Goal: Check status: Check status

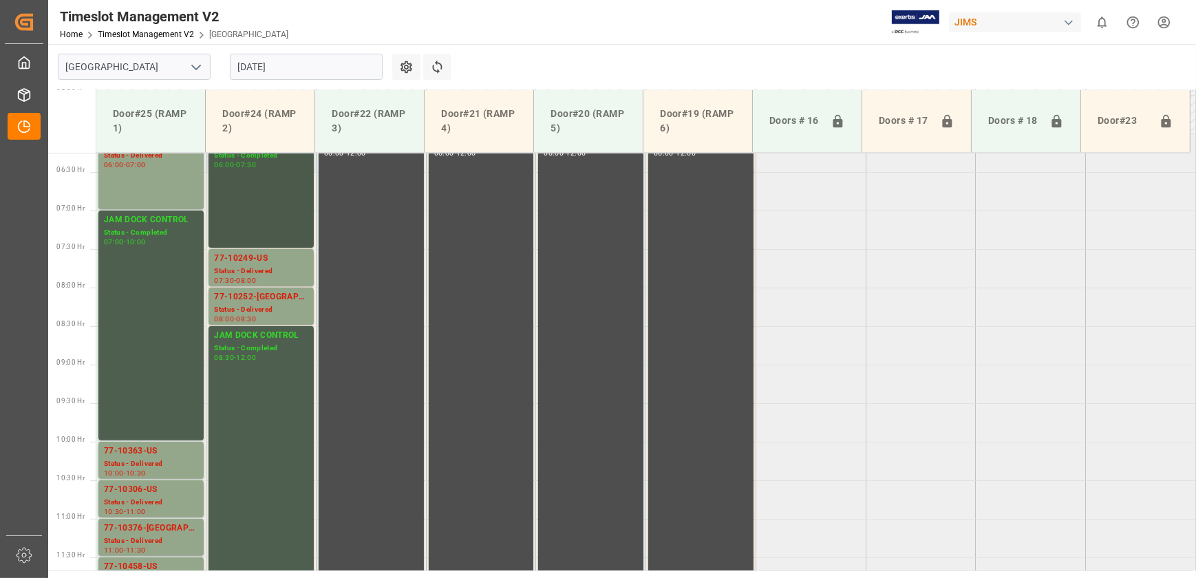
scroll to position [511, 0]
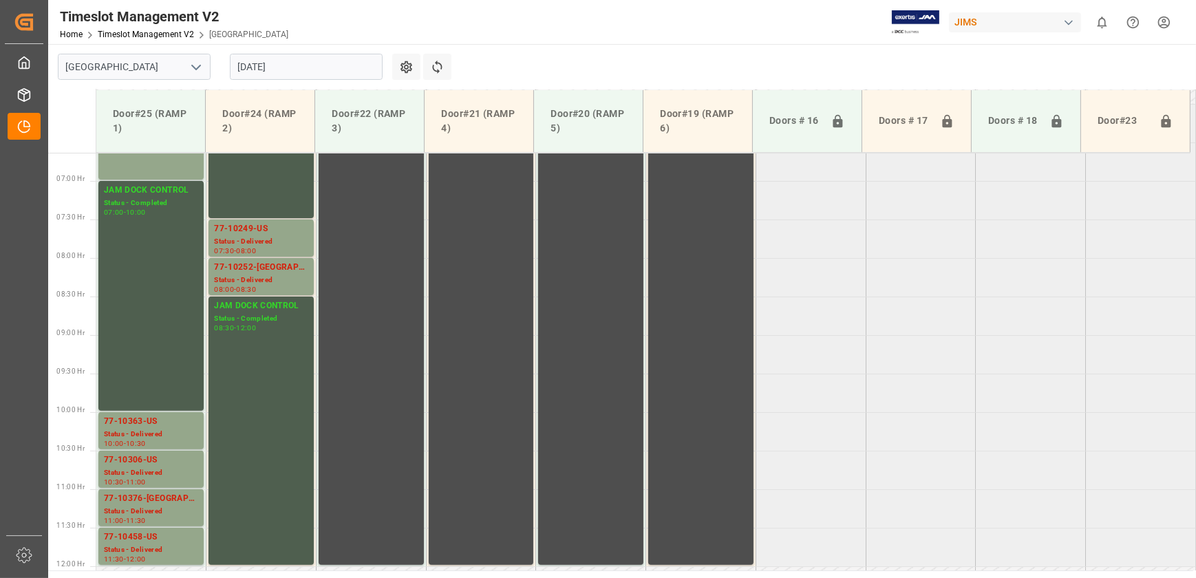
click at [312, 65] on input "[DATE]" at bounding box center [306, 67] width 153 height 26
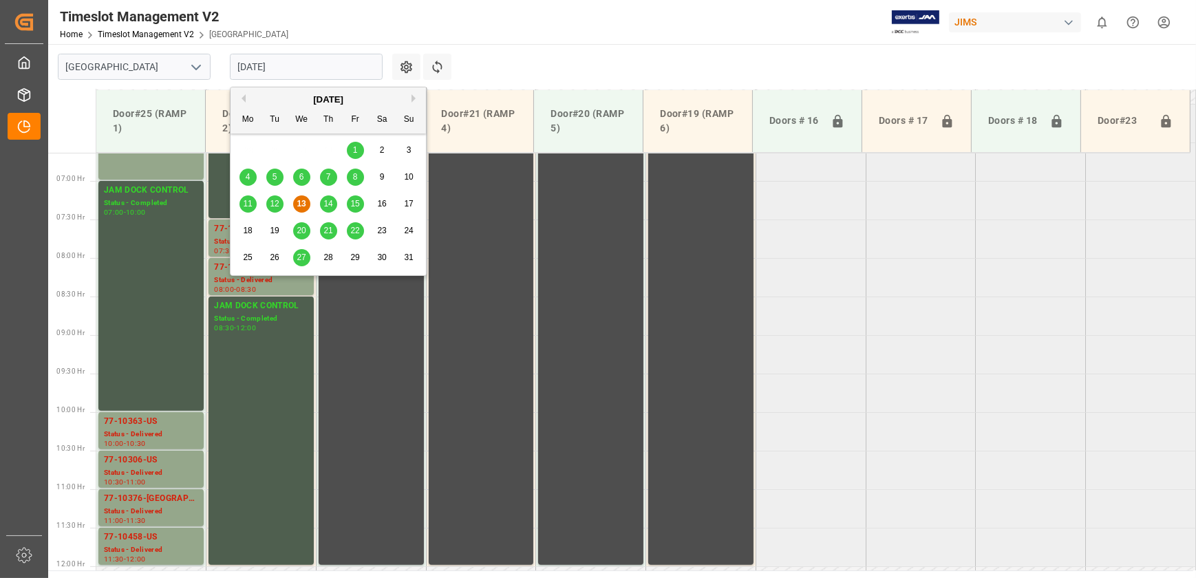
click at [333, 202] on div "14" at bounding box center [328, 204] width 17 height 17
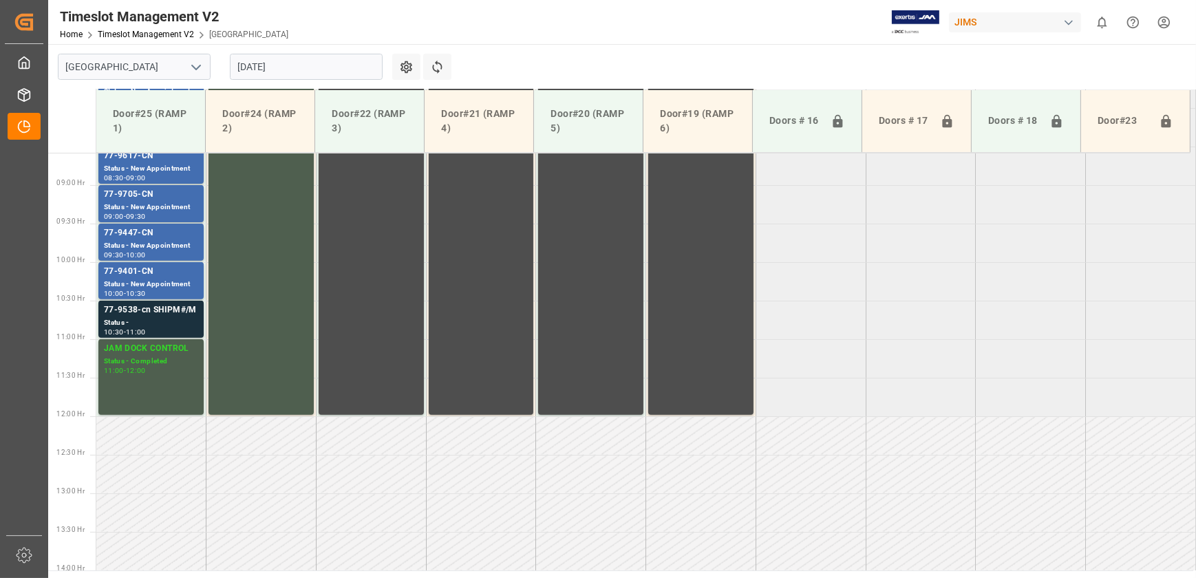
scroll to position [699, 0]
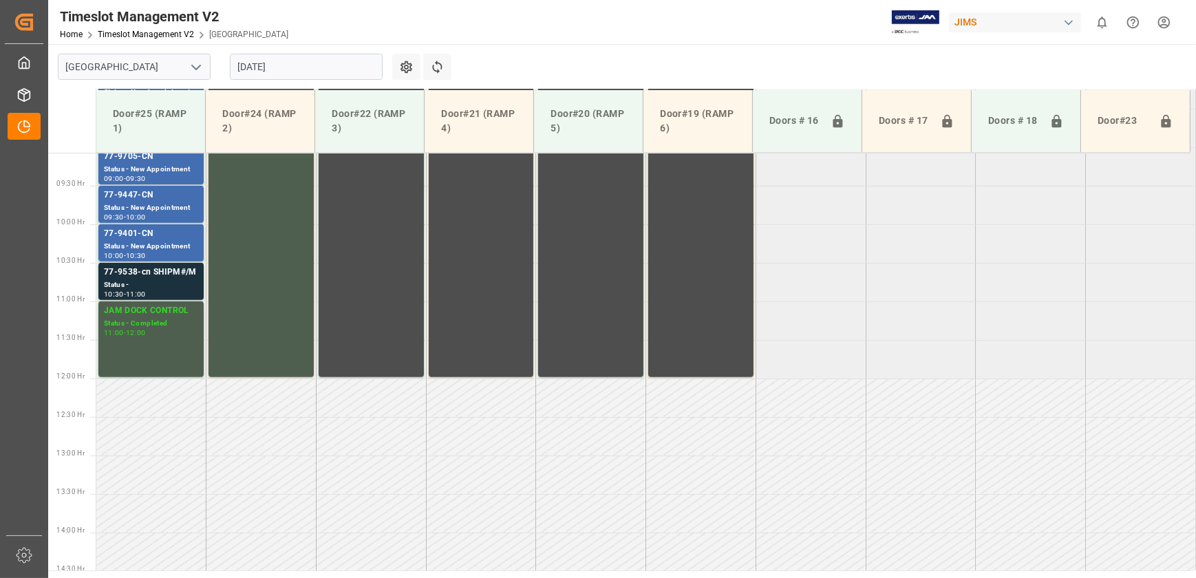
click at [352, 69] on input "[DATE]" at bounding box center [306, 67] width 153 height 26
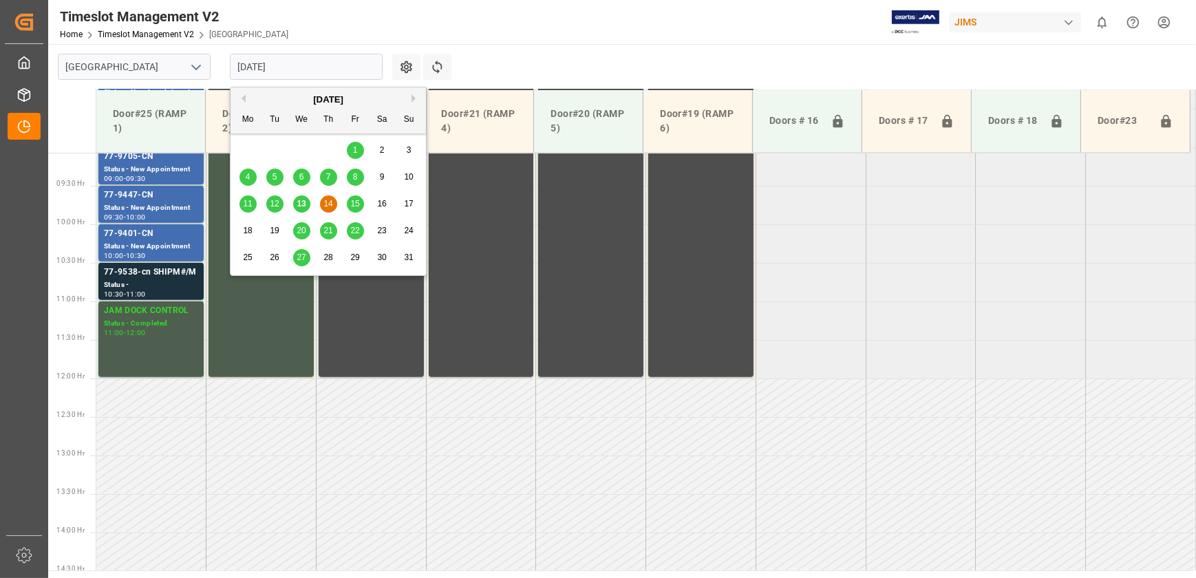
click at [252, 231] on span "18" at bounding box center [247, 231] width 9 height 10
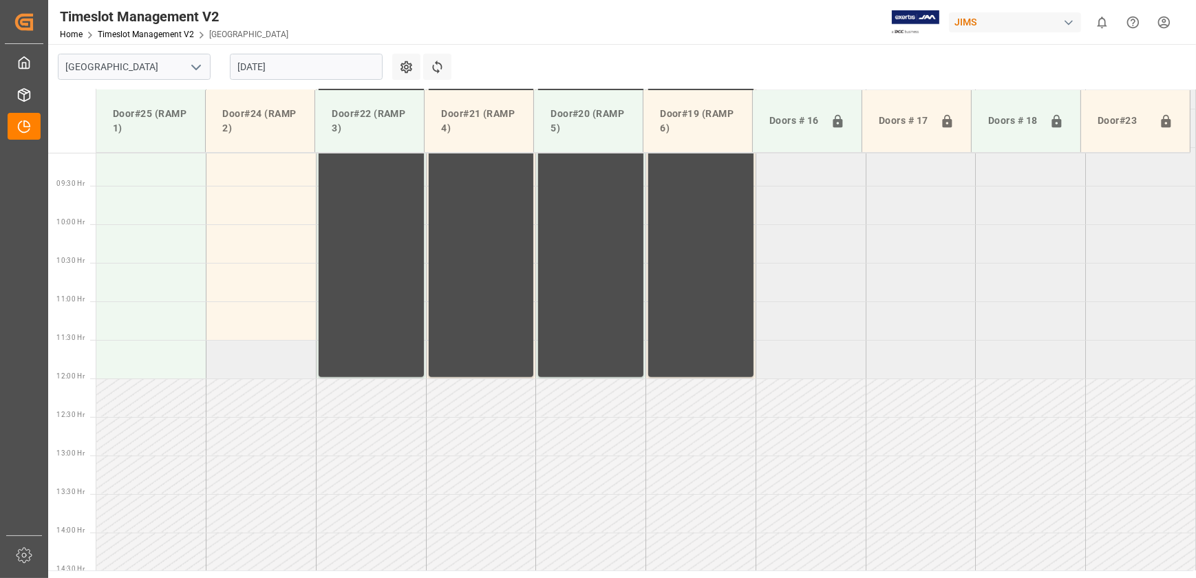
scroll to position [386, 0]
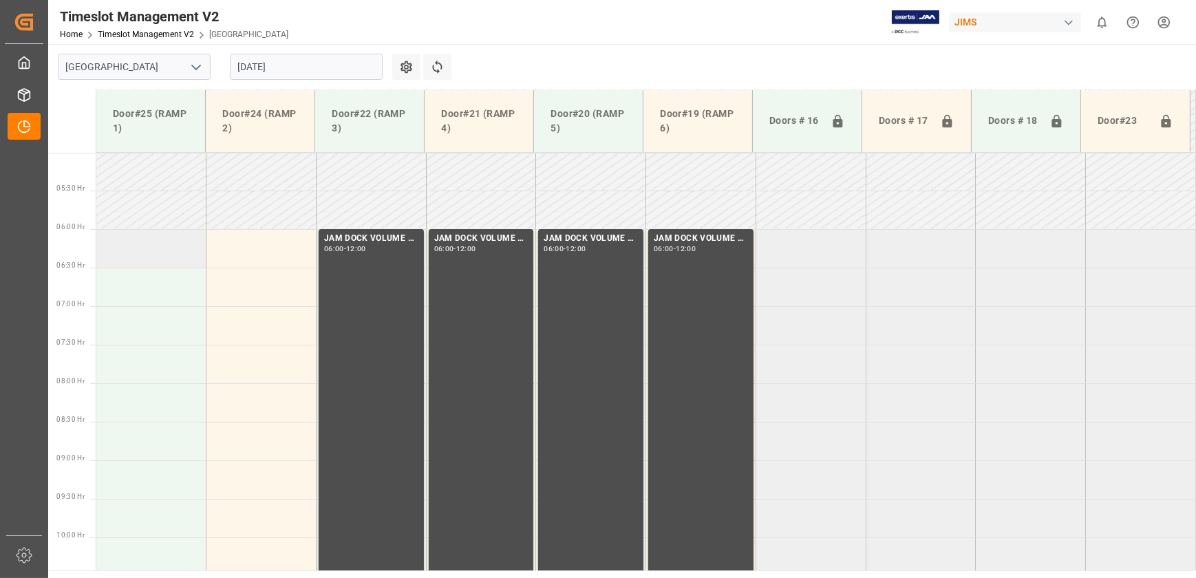
click at [164, 261] on td at bounding box center [151, 248] width 110 height 39
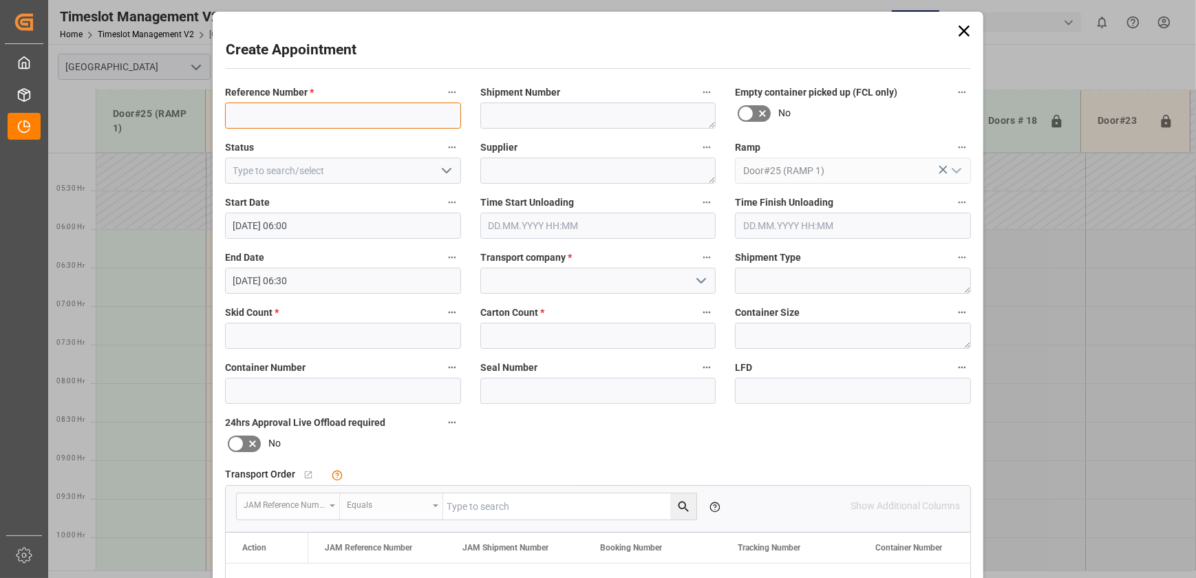
click at [400, 109] on input at bounding box center [343, 116] width 236 height 26
paste input "77-9577-CN"
type input "77-9577-CN"
click at [611, 173] on textarea at bounding box center [598, 171] width 236 height 26
paste textarea "AMI Musical Instruments GmbH"
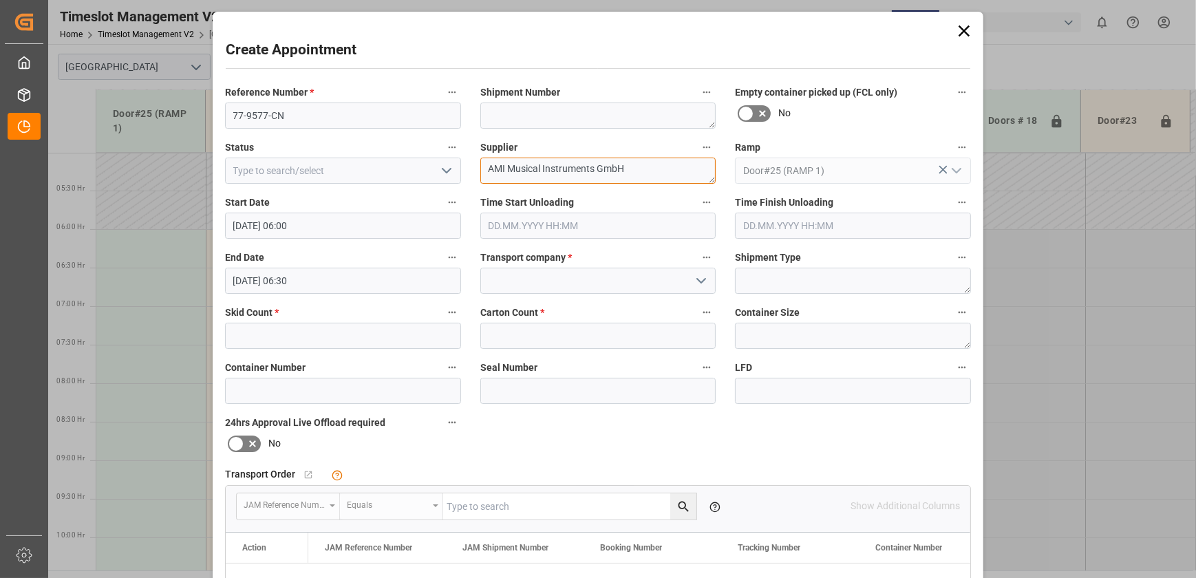
scroll to position [0, 0]
type textarea "AMI Musical Instruments GmbH"
click at [321, 336] on input "text" at bounding box center [343, 336] width 236 height 26
type input "11"
click at [570, 330] on input "text" at bounding box center [598, 336] width 236 height 26
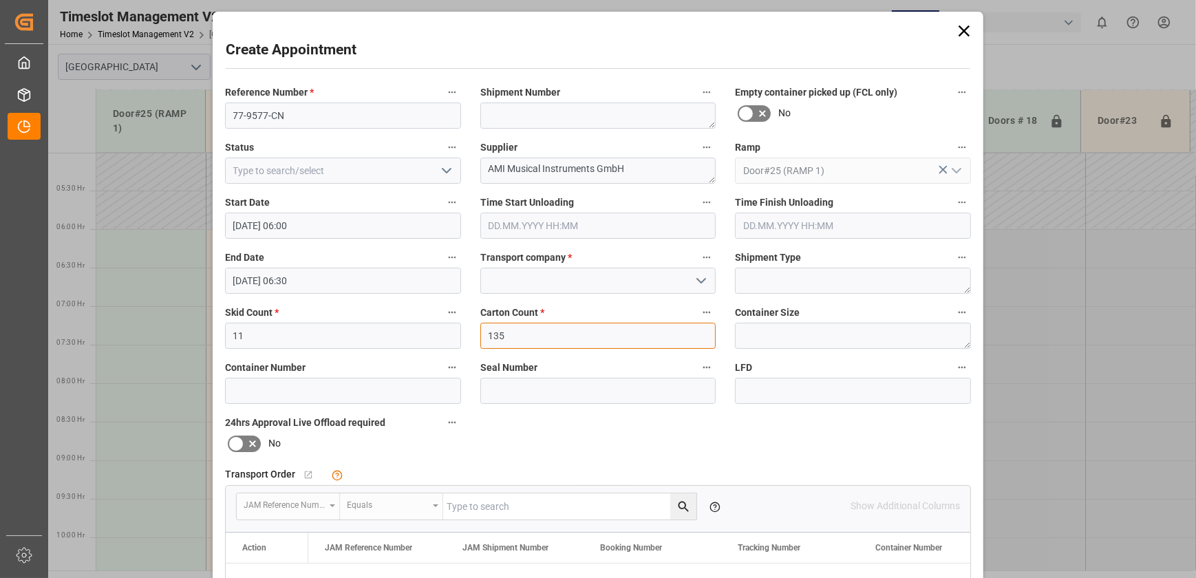
type input "135"
click at [445, 174] on icon "open menu" at bounding box center [446, 170] width 17 height 17
click at [445, 174] on icon "close menu" at bounding box center [446, 170] width 17 height 17
click at [698, 276] on icon "open menu" at bounding box center [701, 280] width 17 height 17
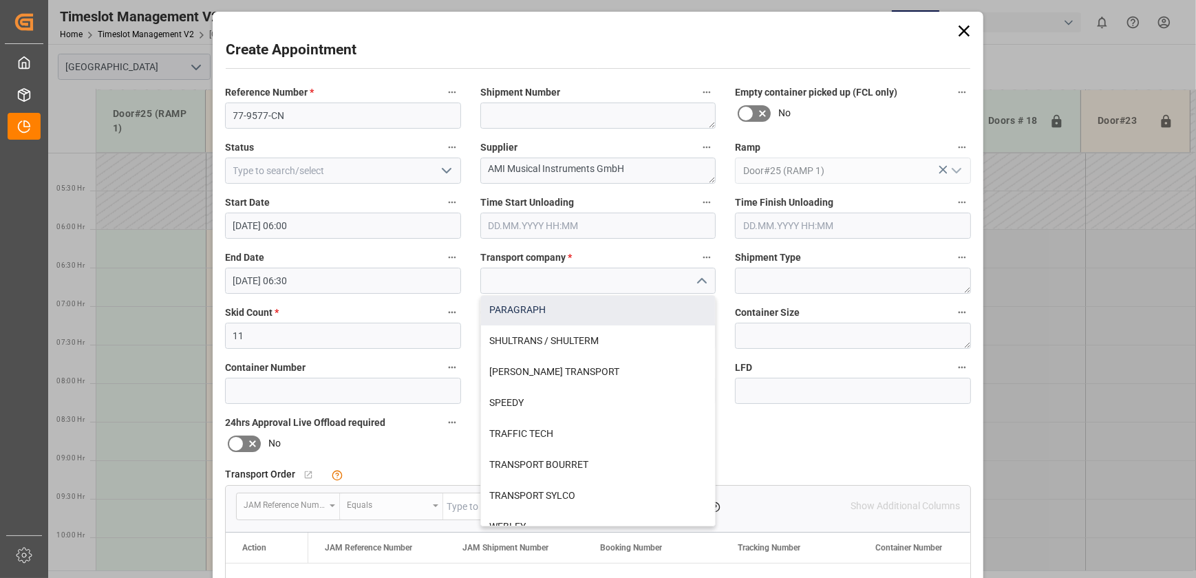
scroll to position [574, 0]
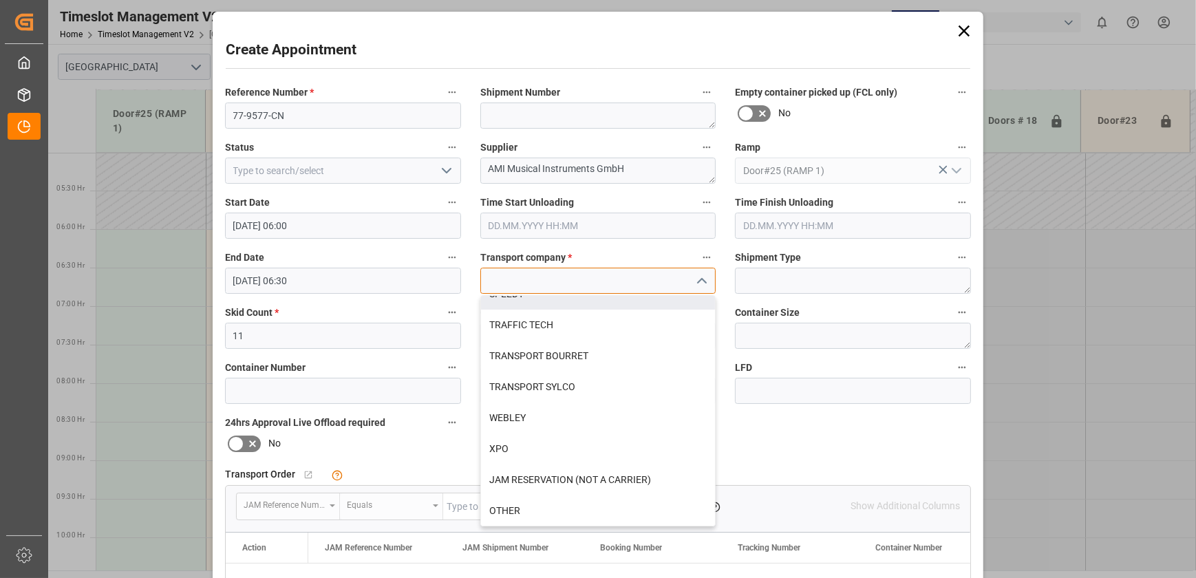
click at [569, 281] on input at bounding box center [598, 281] width 236 height 26
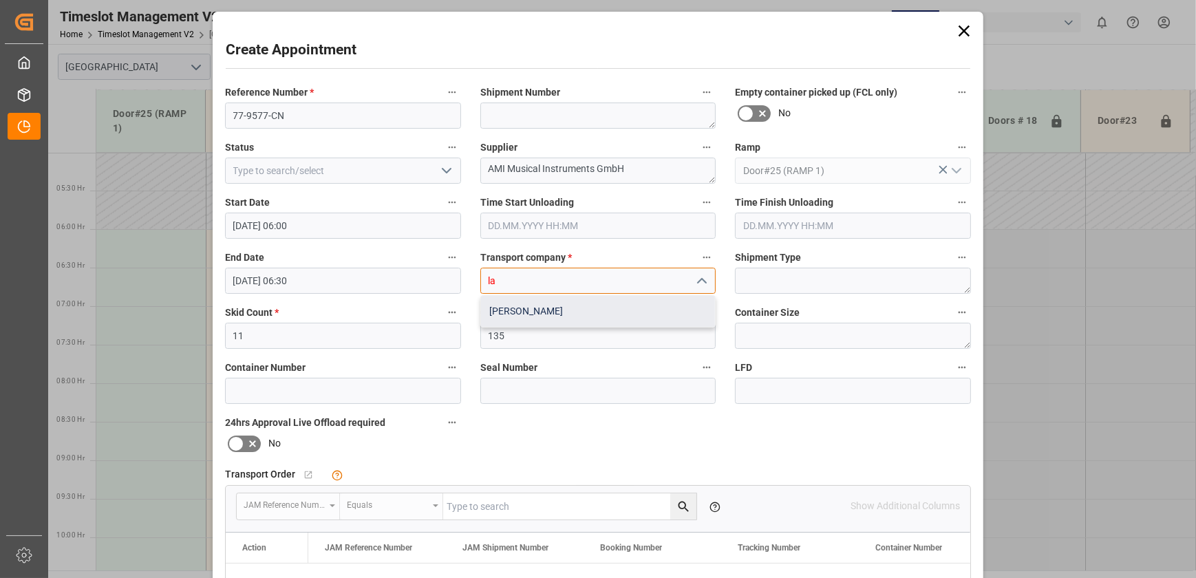
click at [566, 304] on div "[PERSON_NAME]" at bounding box center [598, 311] width 235 height 31
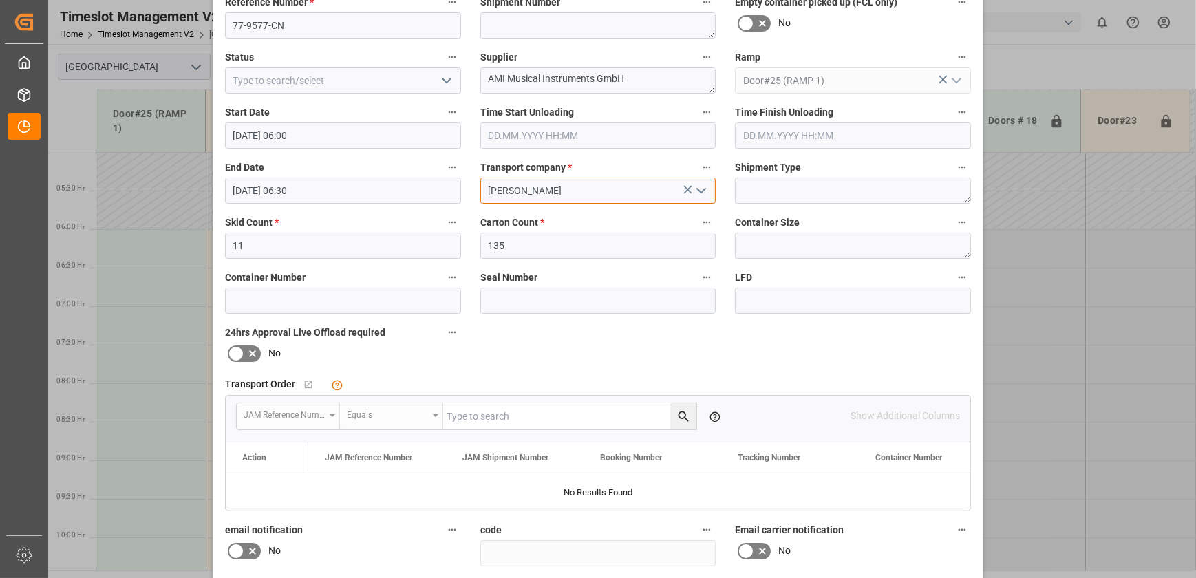
scroll to position [257, 0]
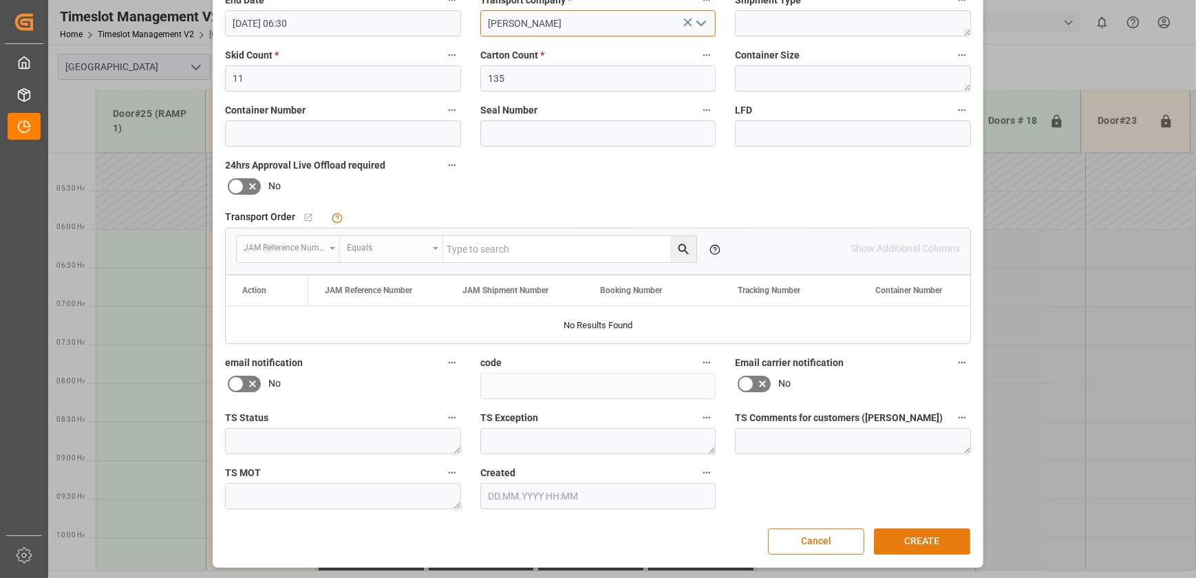
type input "[PERSON_NAME]"
click at [912, 532] on button "CREATE" at bounding box center [922, 541] width 96 height 26
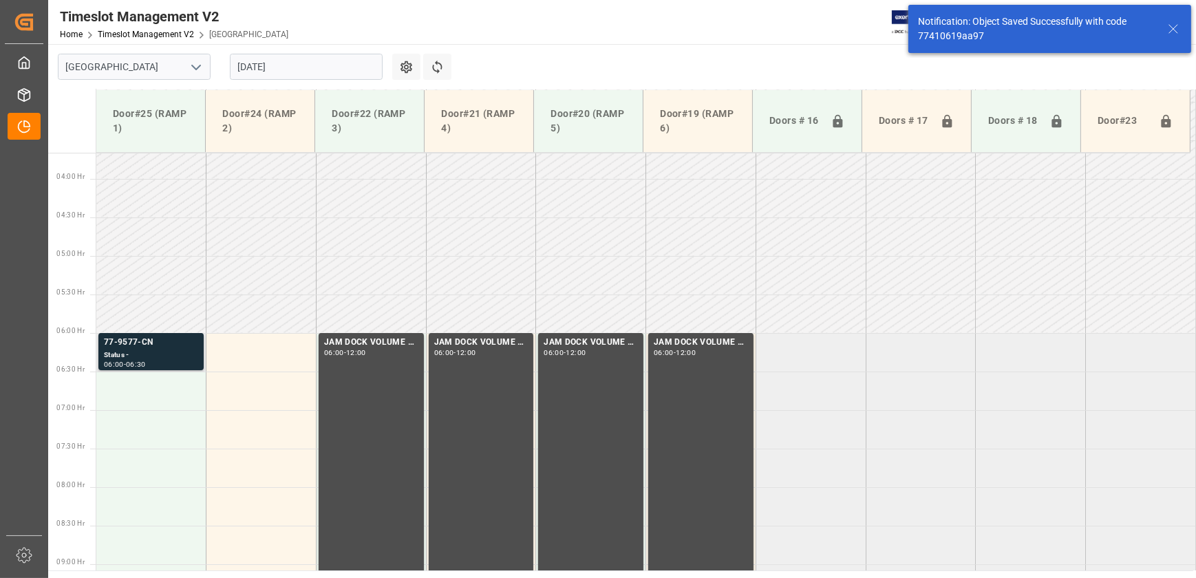
scroll to position [266, 0]
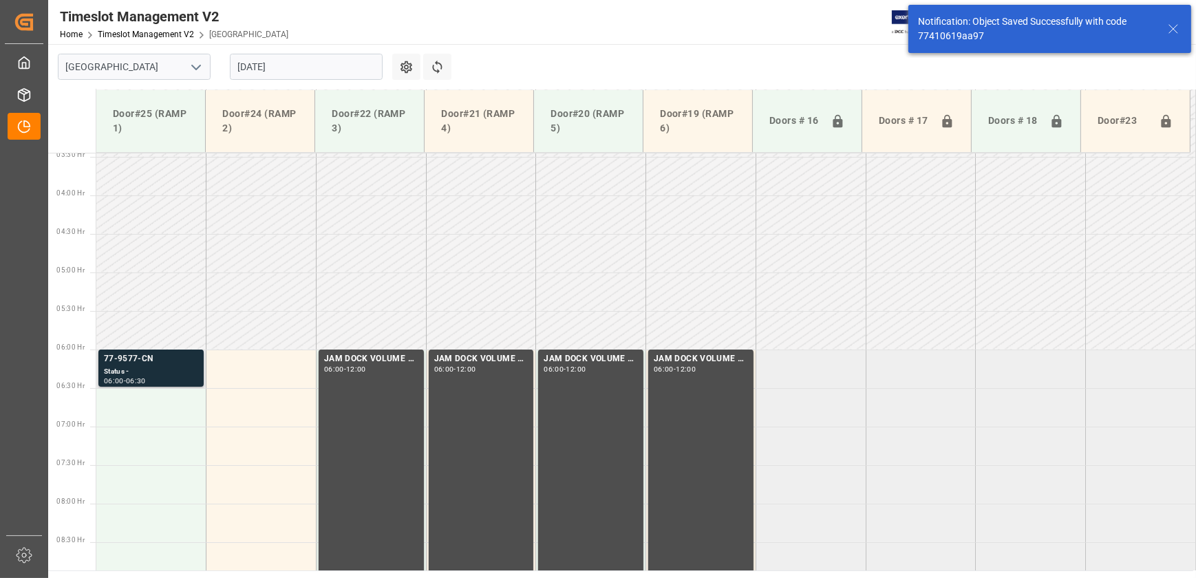
click at [163, 361] on div "77-9577-CN" at bounding box center [151, 359] width 94 height 14
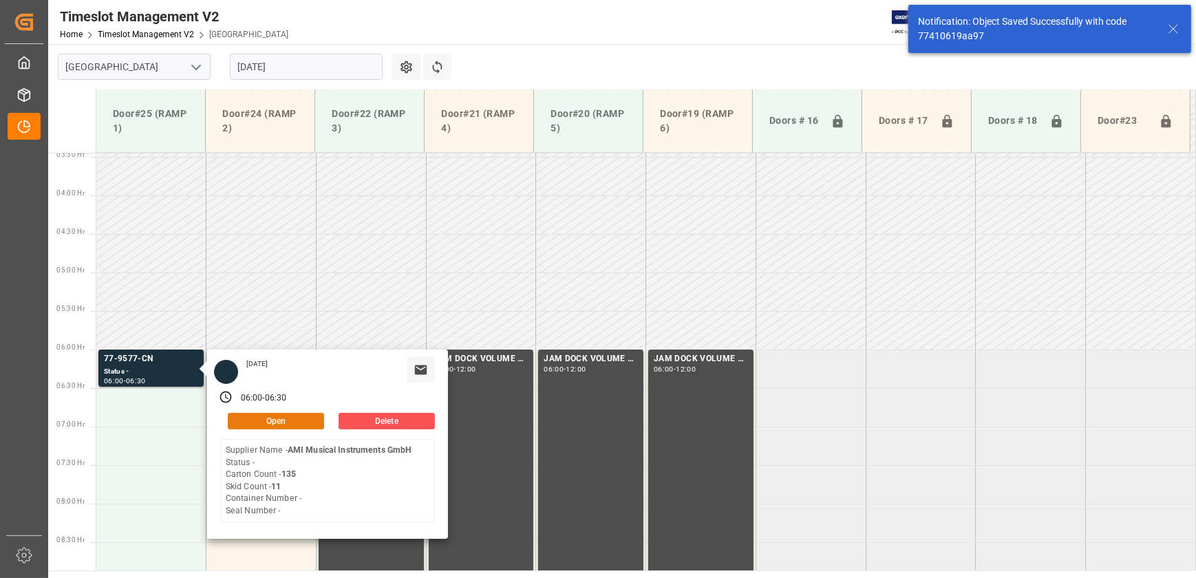
click at [315, 416] on button "Open" at bounding box center [276, 421] width 96 height 17
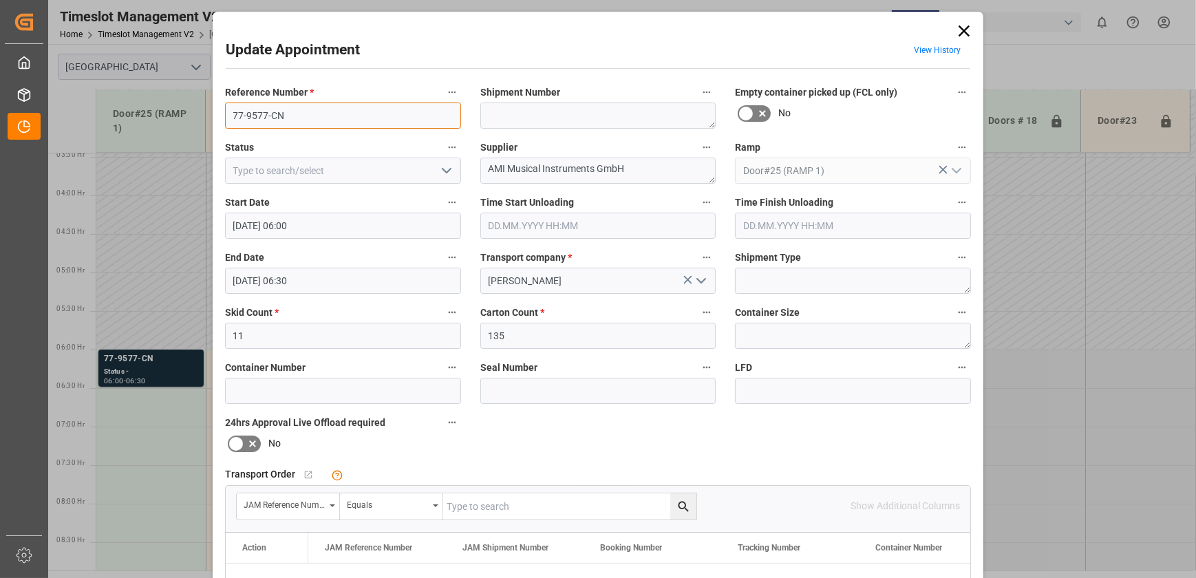
click at [321, 112] on input "77-9577-CN" at bounding box center [343, 116] width 236 height 26
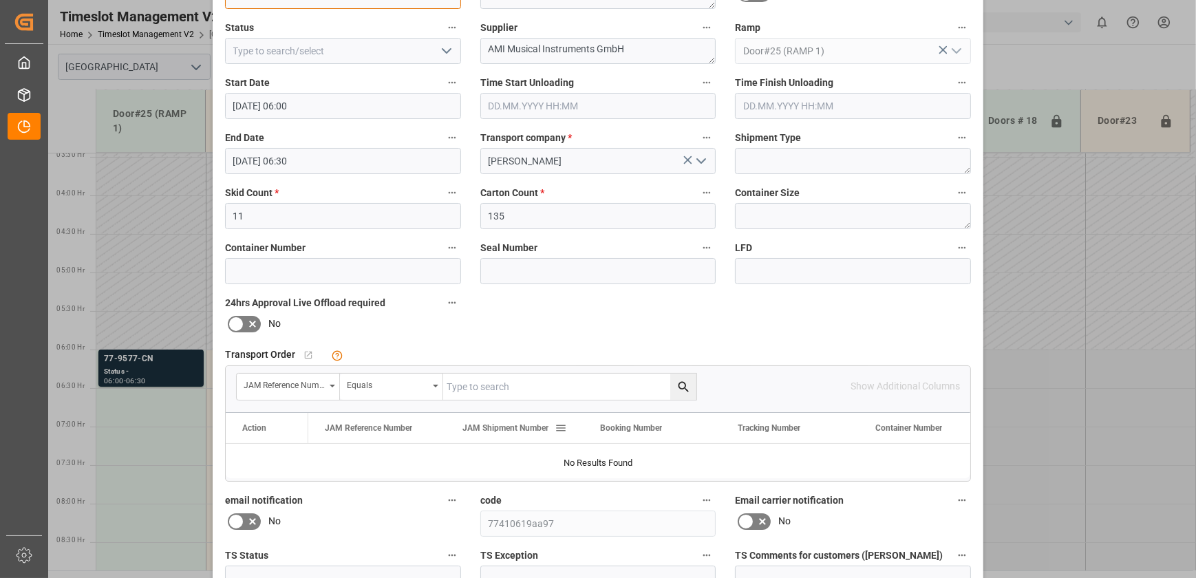
scroll to position [125, 0]
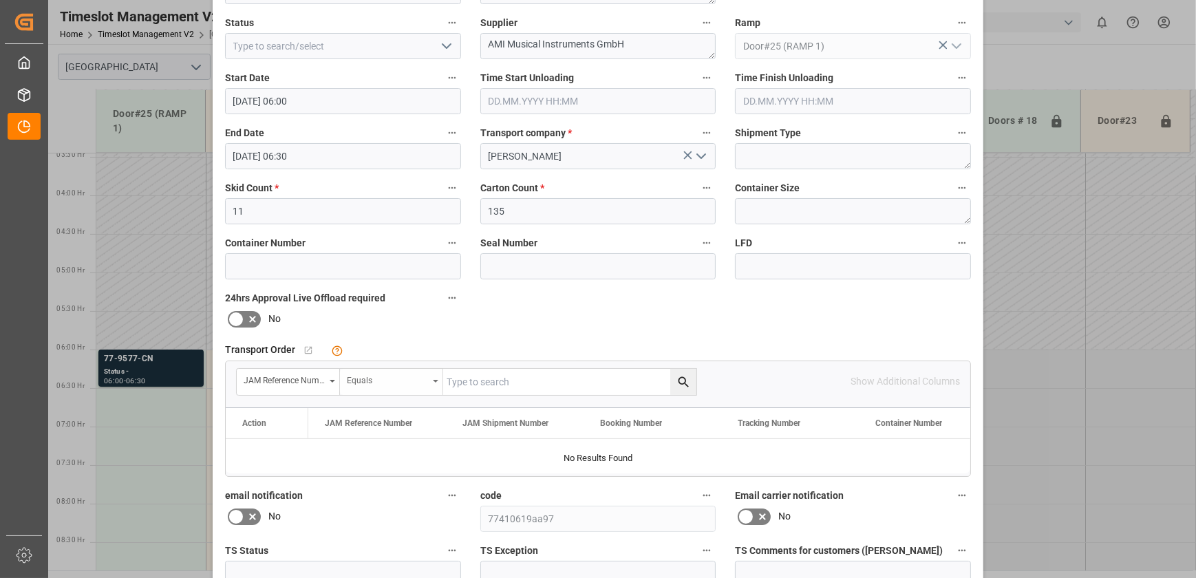
click at [393, 380] on div "Equals" at bounding box center [387, 379] width 81 height 16
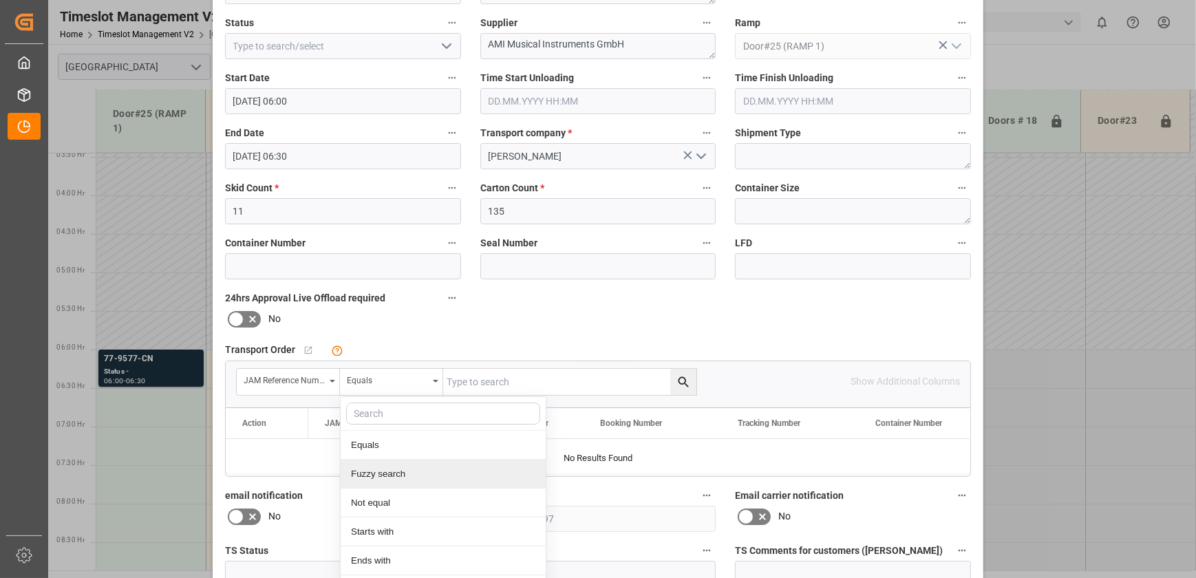
click at [371, 474] on div "Fuzzy search" at bounding box center [443, 474] width 205 height 29
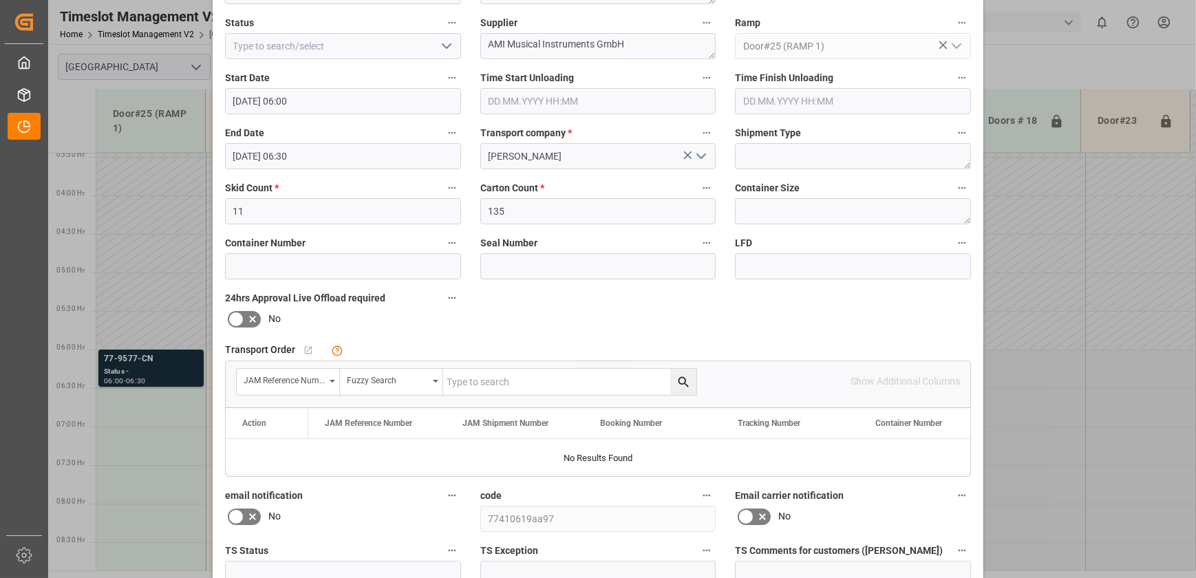
click at [517, 378] on input "text" at bounding box center [569, 382] width 253 height 26
paste input "77-9577-CN"
type input "77-9577-CN"
click at [676, 383] on icon "search button" at bounding box center [683, 382] width 14 height 14
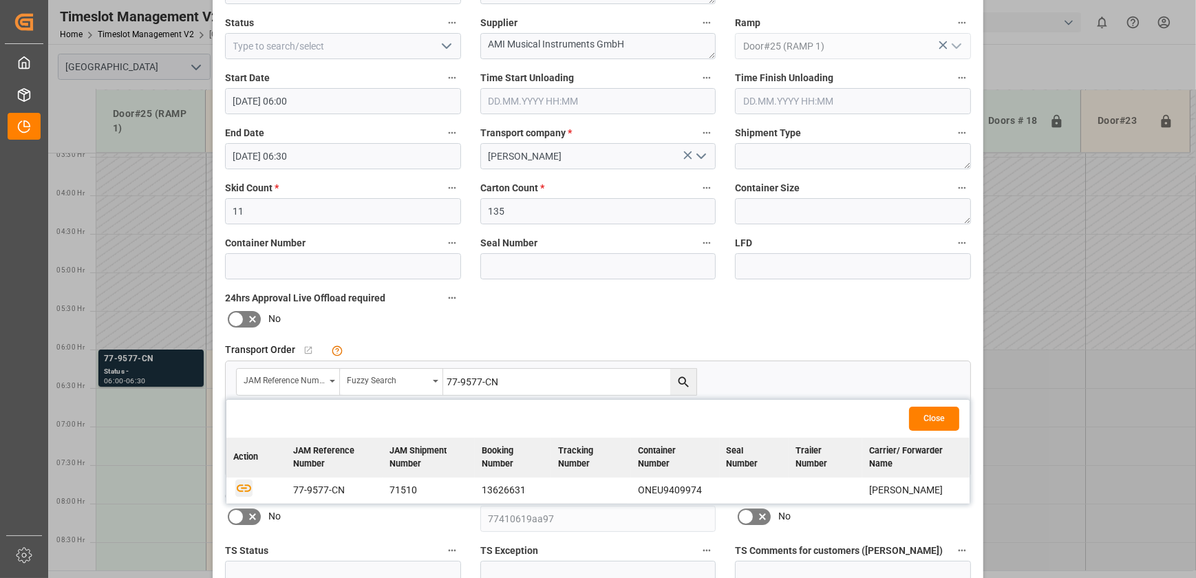
click at [237, 486] on icon "button" at bounding box center [243, 487] width 17 height 17
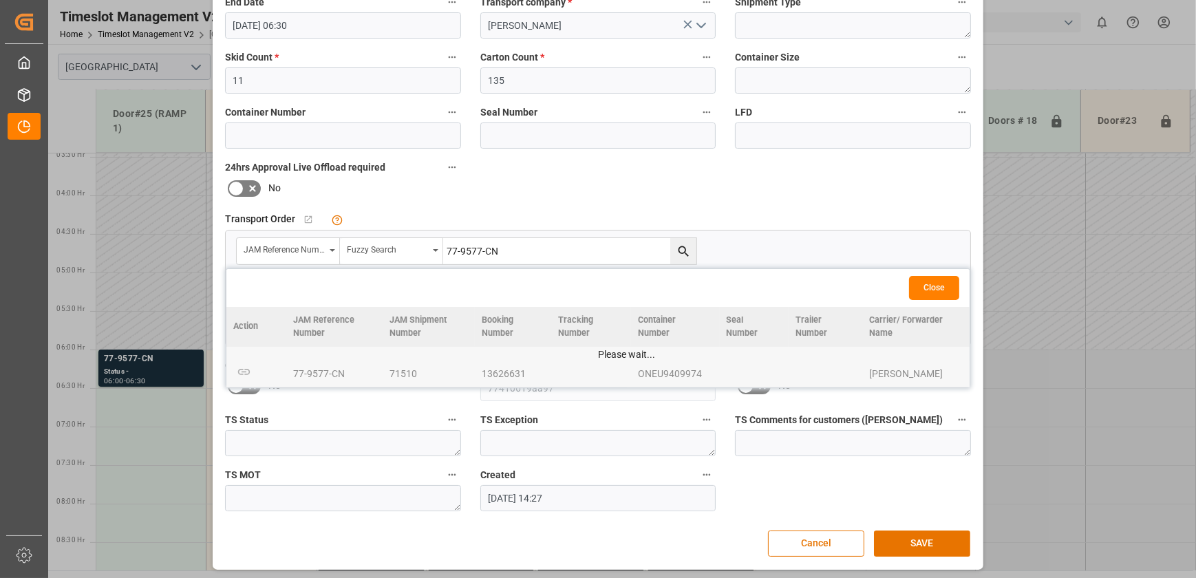
scroll to position [257, 0]
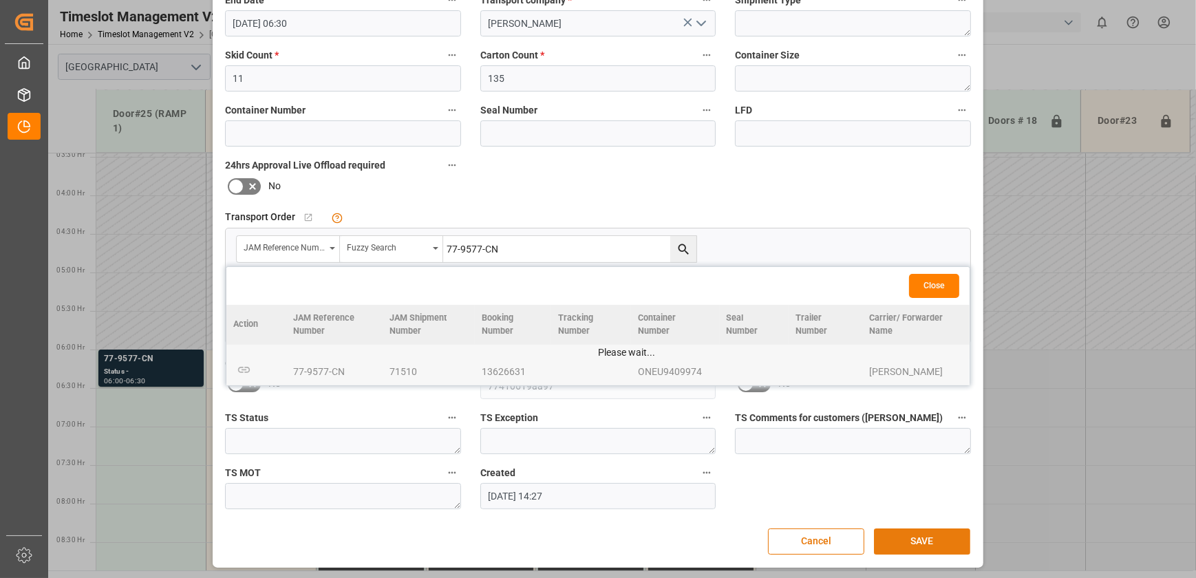
click at [919, 543] on button "SAVE" at bounding box center [922, 541] width 96 height 26
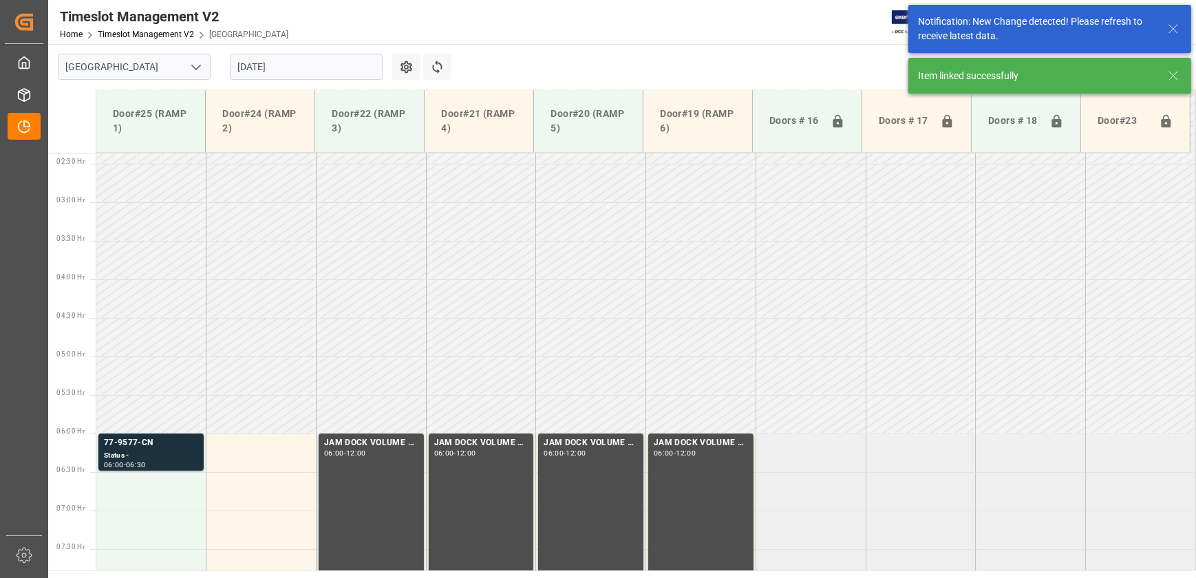
scroll to position [391, 0]
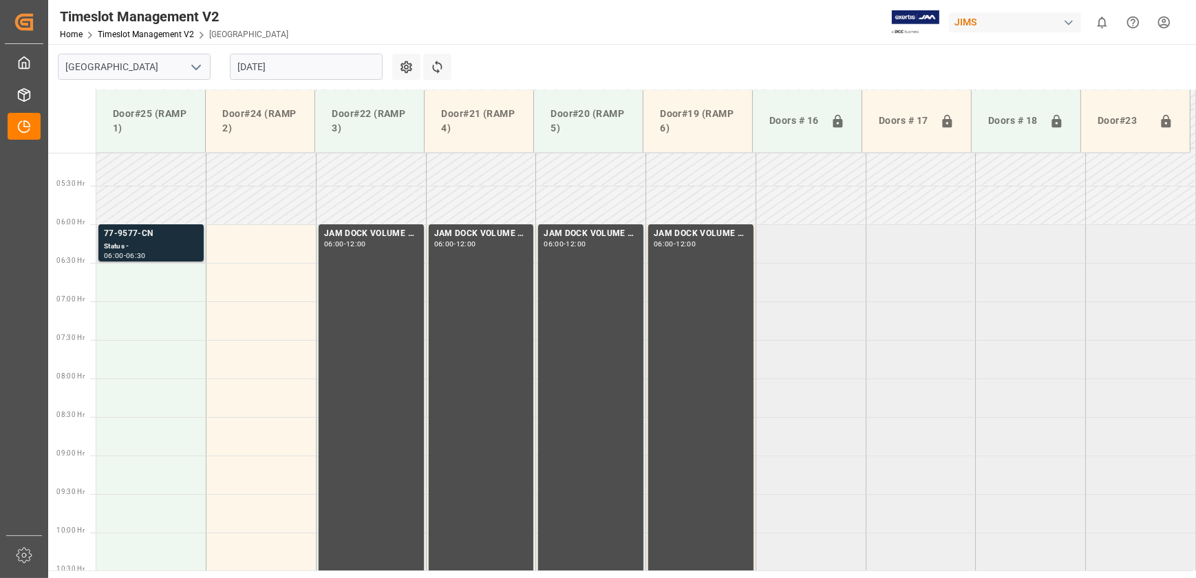
click at [172, 246] on div "Status -" at bounding box center [151, 247] width 94 height 12
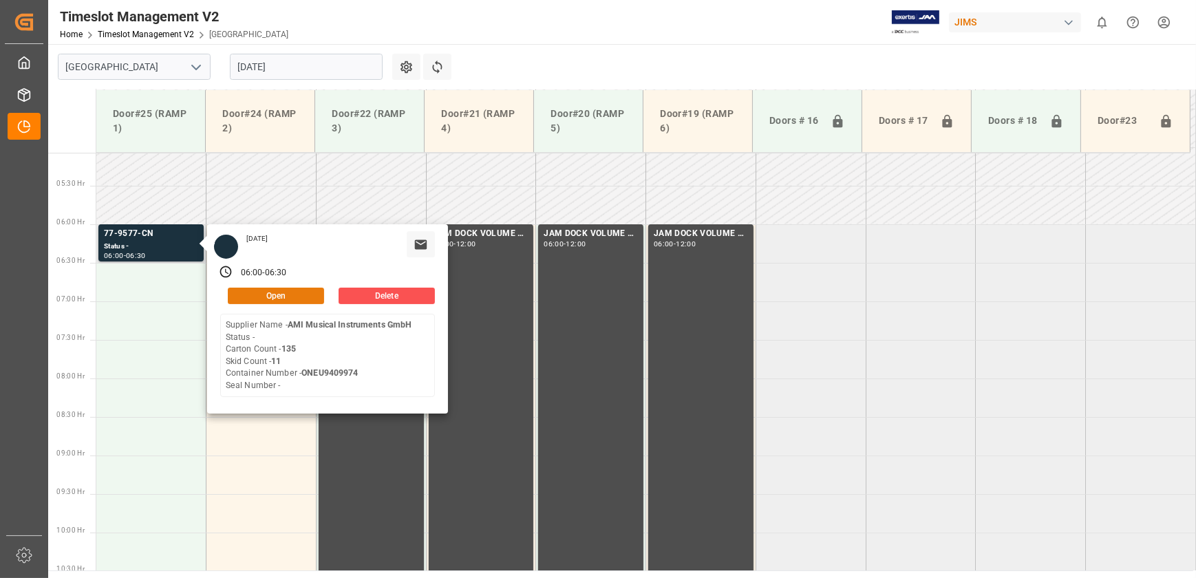
click at [307, 289] on button "Open" at bounding box center [276, 296] width 96 height 17
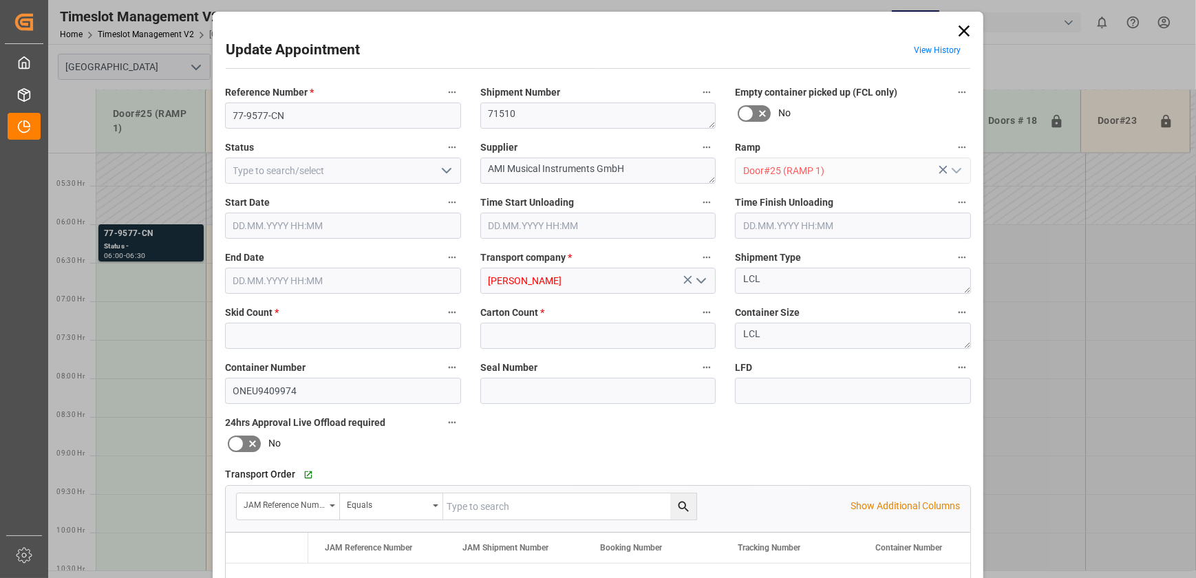
type input "11"
type input "135"
type input "[DATE] 06:00"
type input "[DATE] 06:30"
type input "[DATE] 14:27"
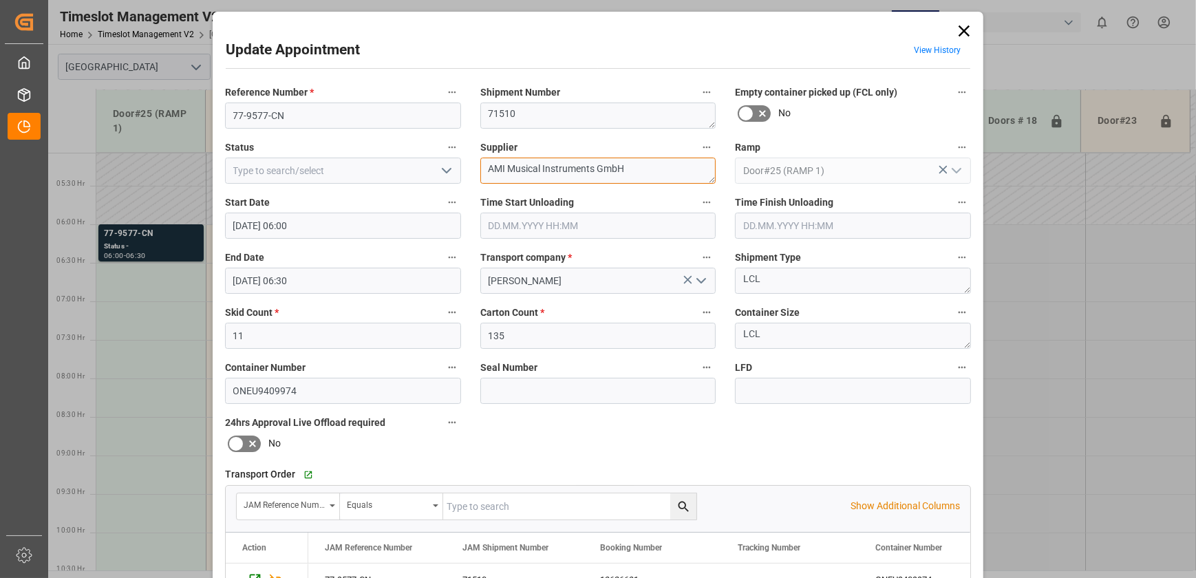
drag, startPoint x: 667, startPoint y: 171, endPoint x: 541, endPoint y: 186, distance: 126.8
click at [541, 186] on div "Supplier AMI Musical Instruments GmbH" at bounding box center [598, 160] width 255 height 55
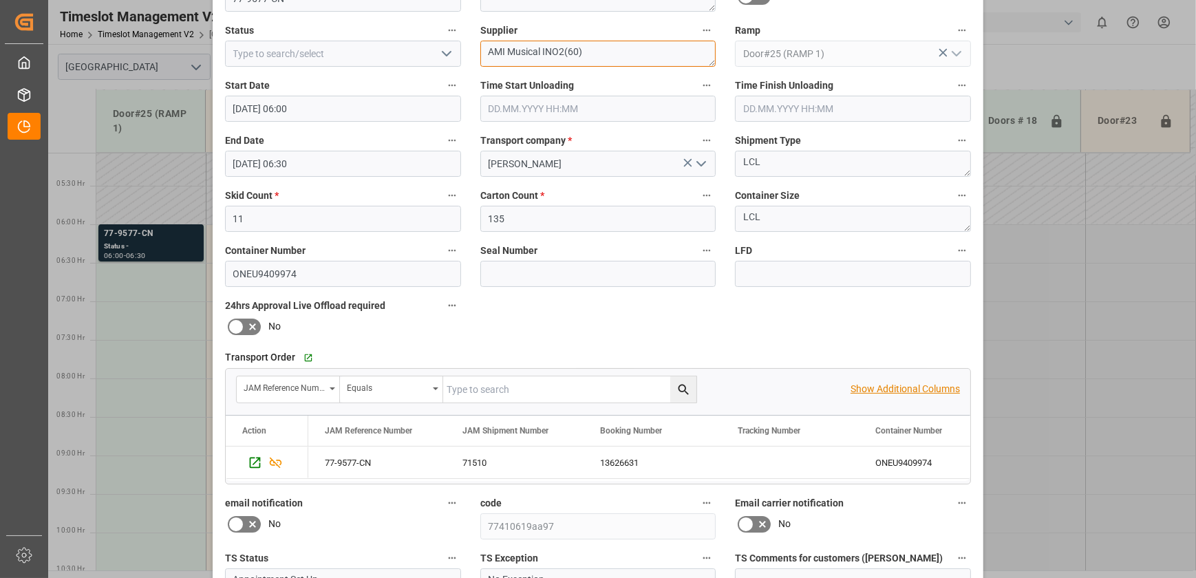
scroll to position [250, 0]
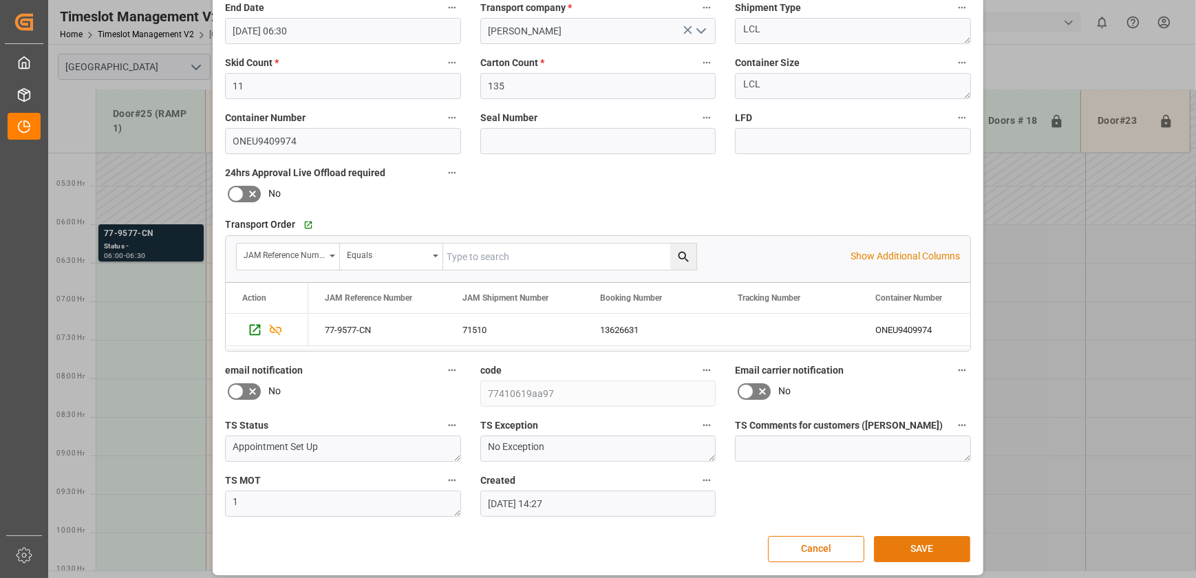
type textarea "AMI Musical INO2(60)"
click at [900, 543] on button "SAVE" at bounding box center [922, 549] width 96 height 26
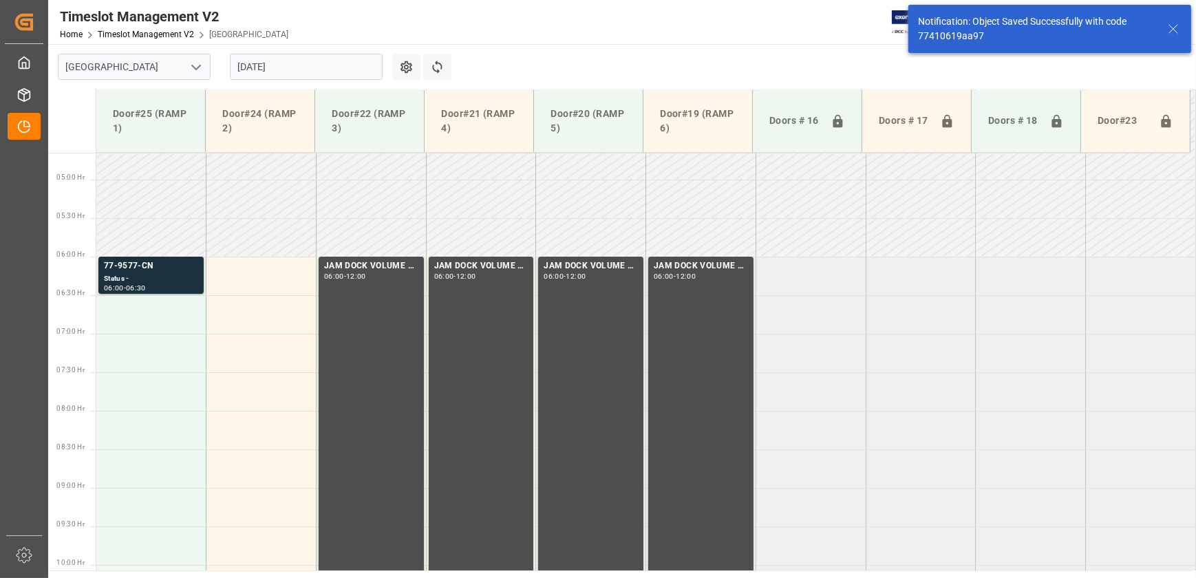
scroll to position [391, 0]
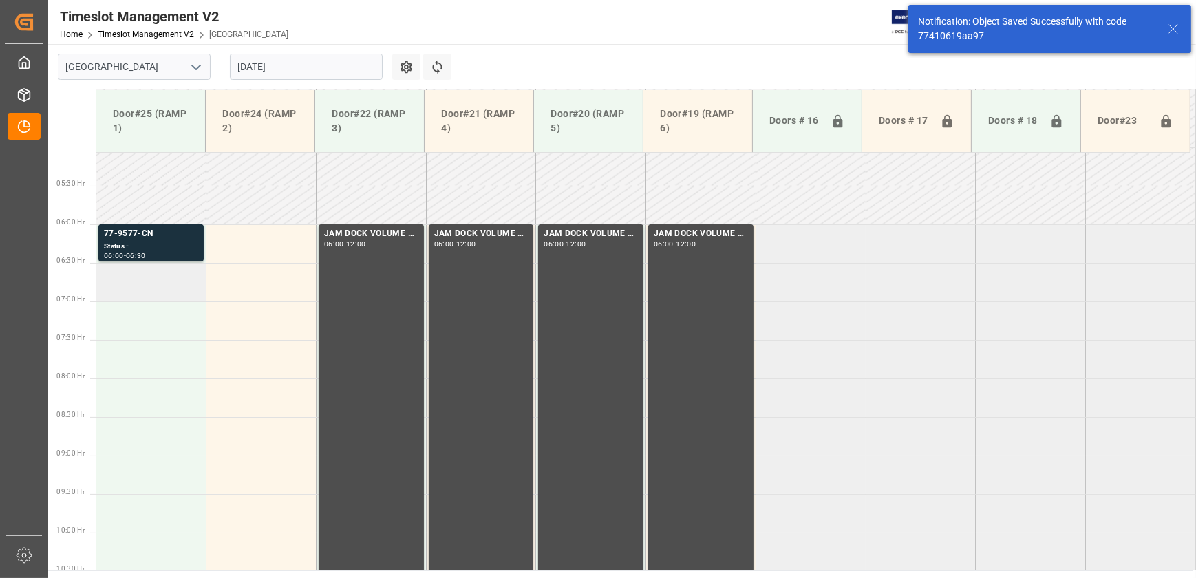
click at [180, 263] on td at bounding box center [151, 282] width 110 height 39
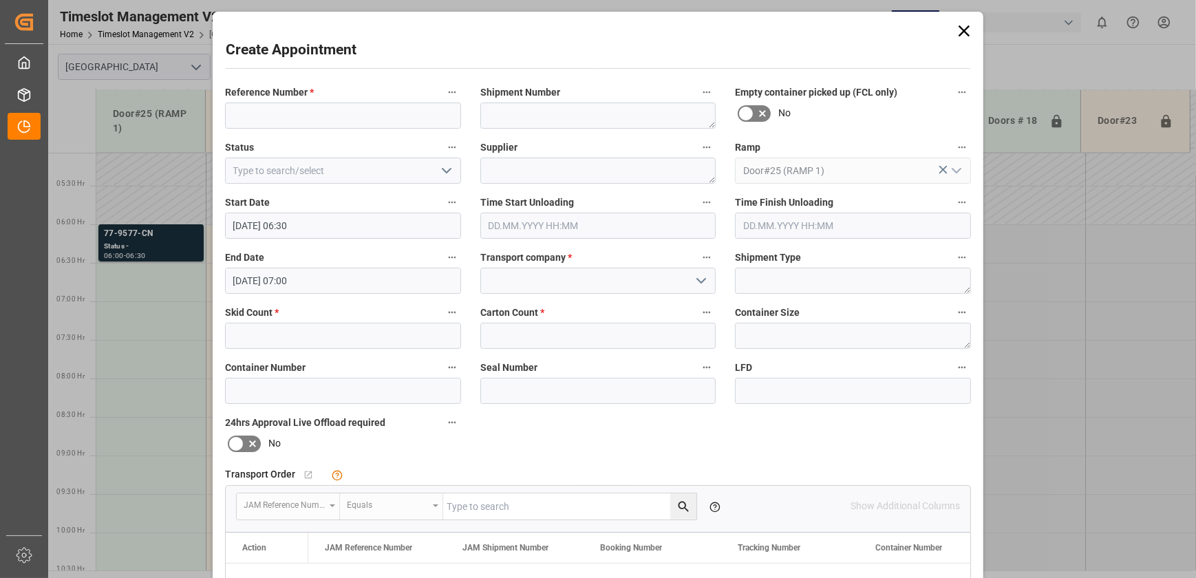
click at [963, 32] on icon at bounding box center [963, 30] width 11 height 11
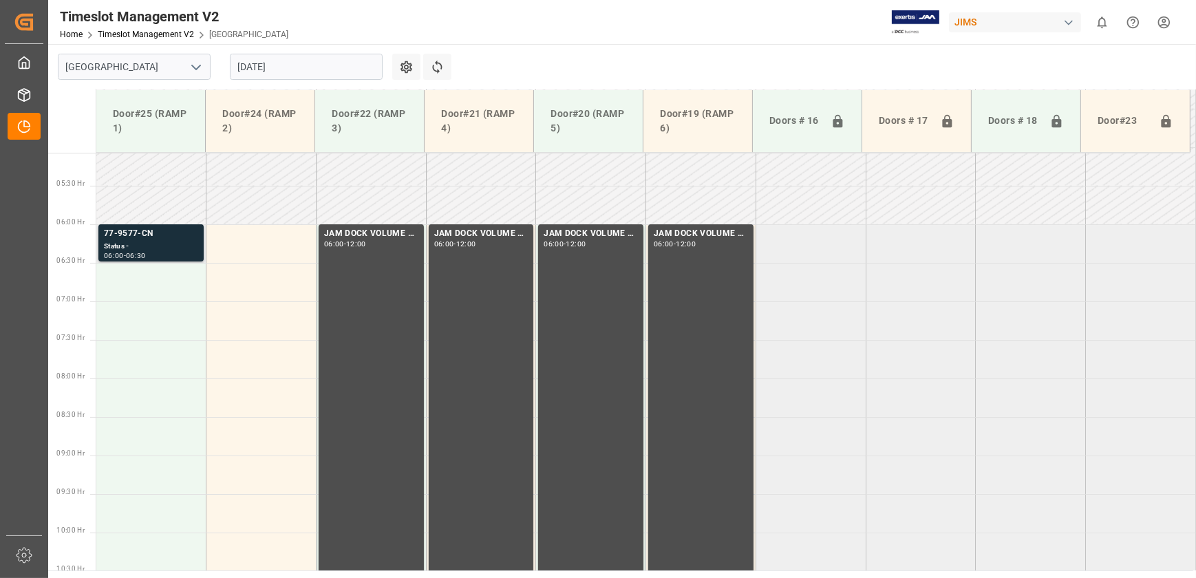
click at [158, 241] on div "Status -" at bounding box center [151, 247] width 94 height 12
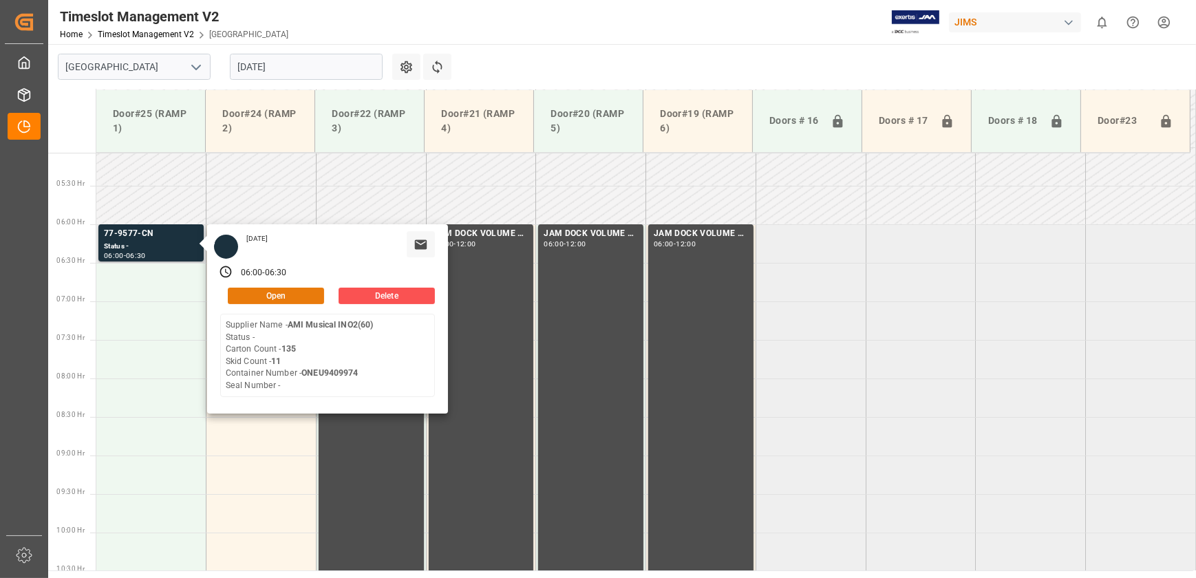
click at [301, 293] on button "Open" at bounding box center [276, 296] width 96 height 17
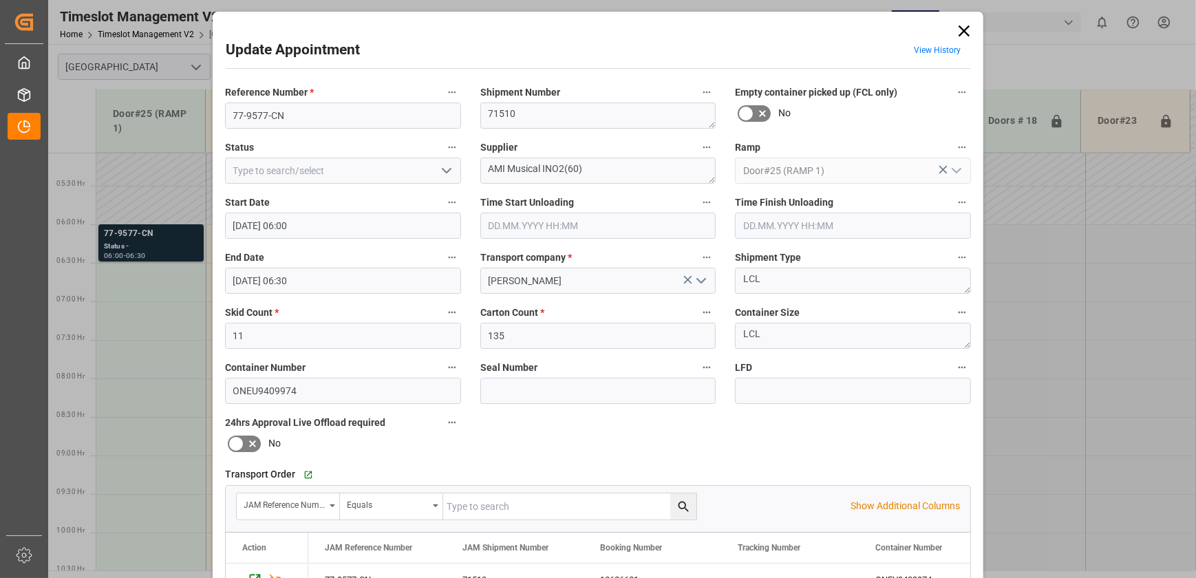
click at [449, 169] on icon "open menu" at bounding box center [446, 170] width 17 height 17
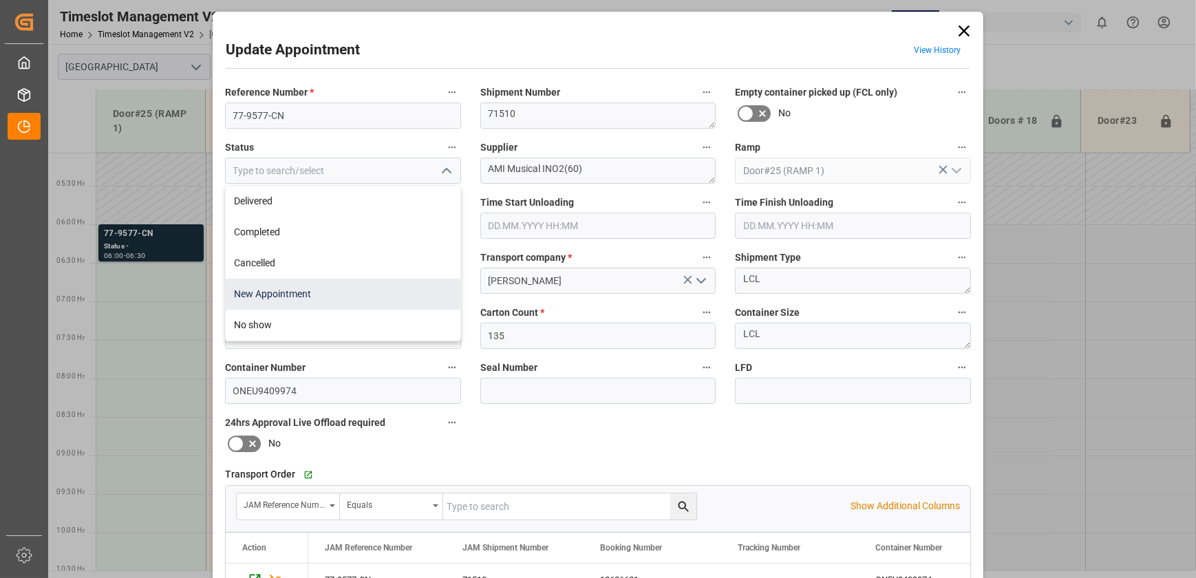
click at [385, 299] on div "New Appointment" at bounding box center [343, 294] width 235 height 31
type input "New Appointment"
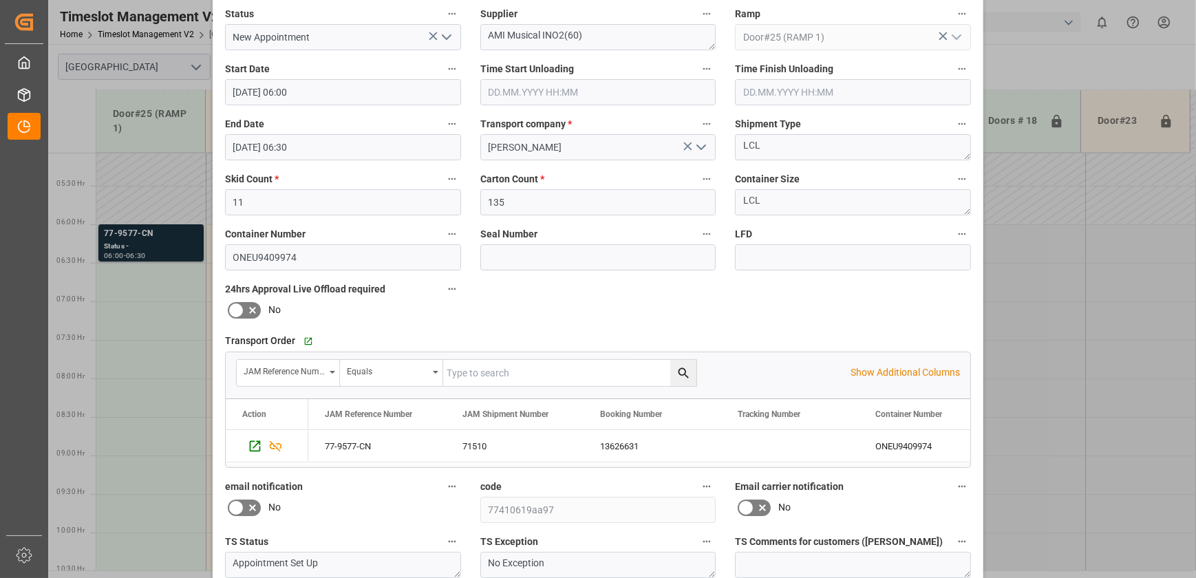
scroll to position [257, 0]
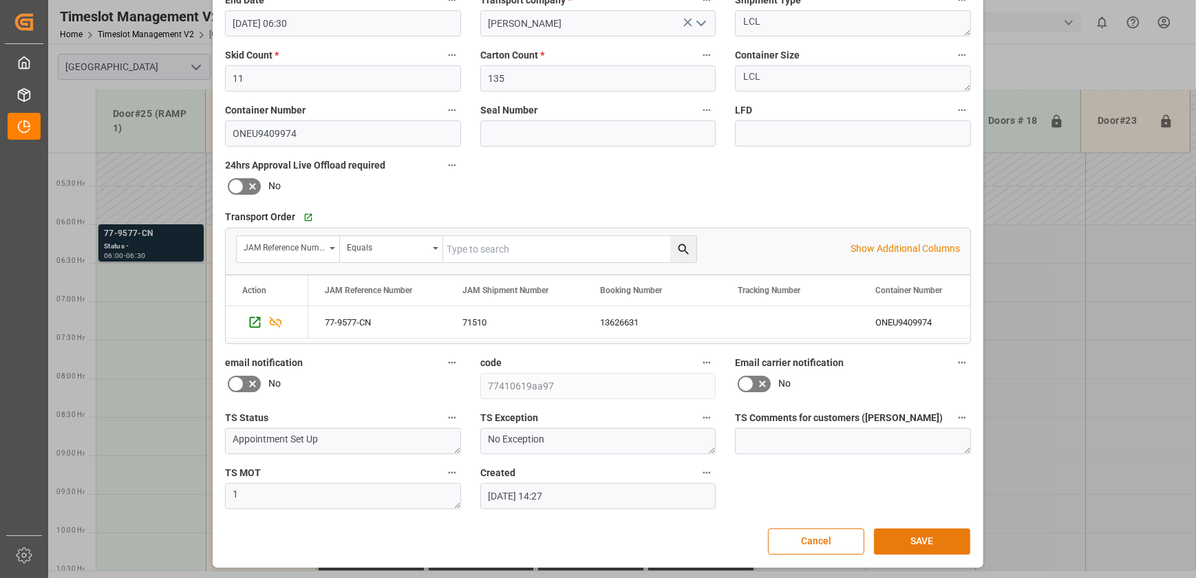
click at [926, 539] on button "SAVE" at bounding box center [922, 541] width 96 height 26
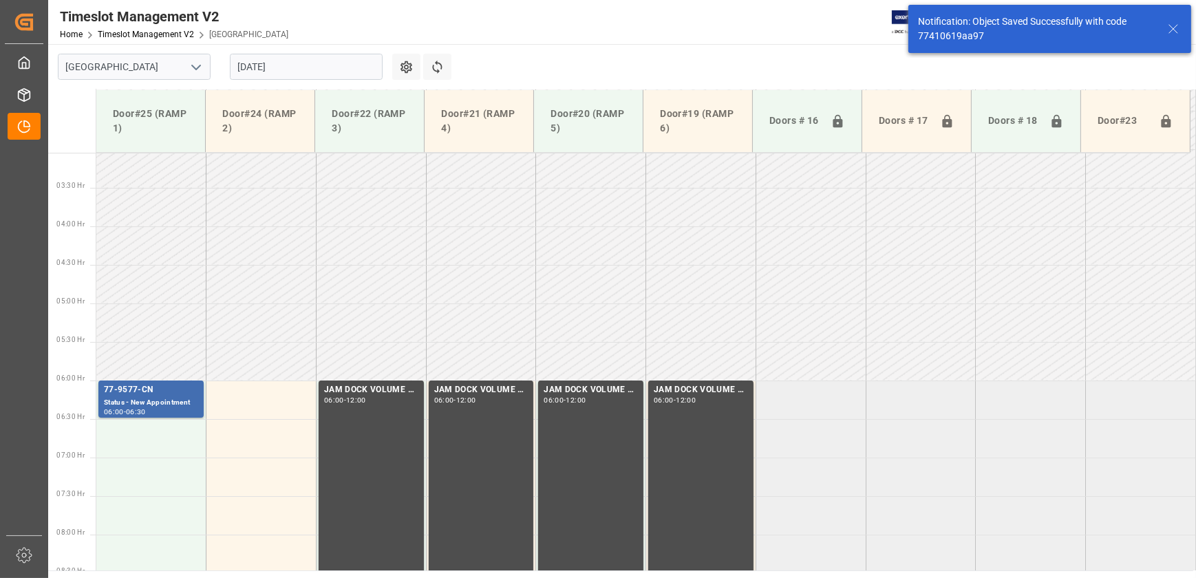
scroll to position [391, 0]
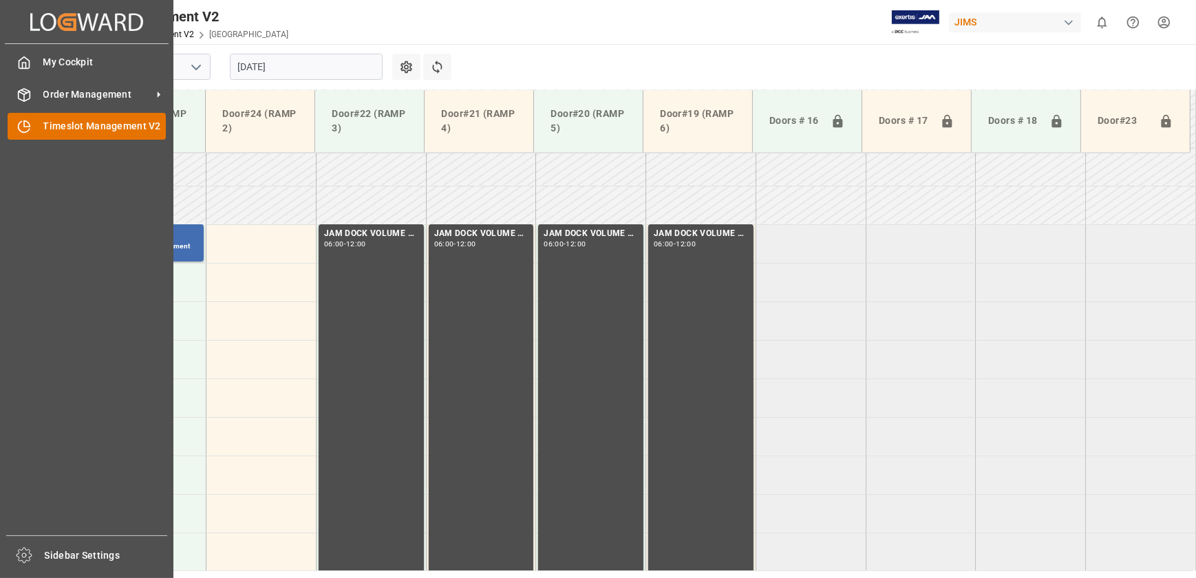
click at [28, 124] on icon at bounding box center [27, 124] width 6 height 6
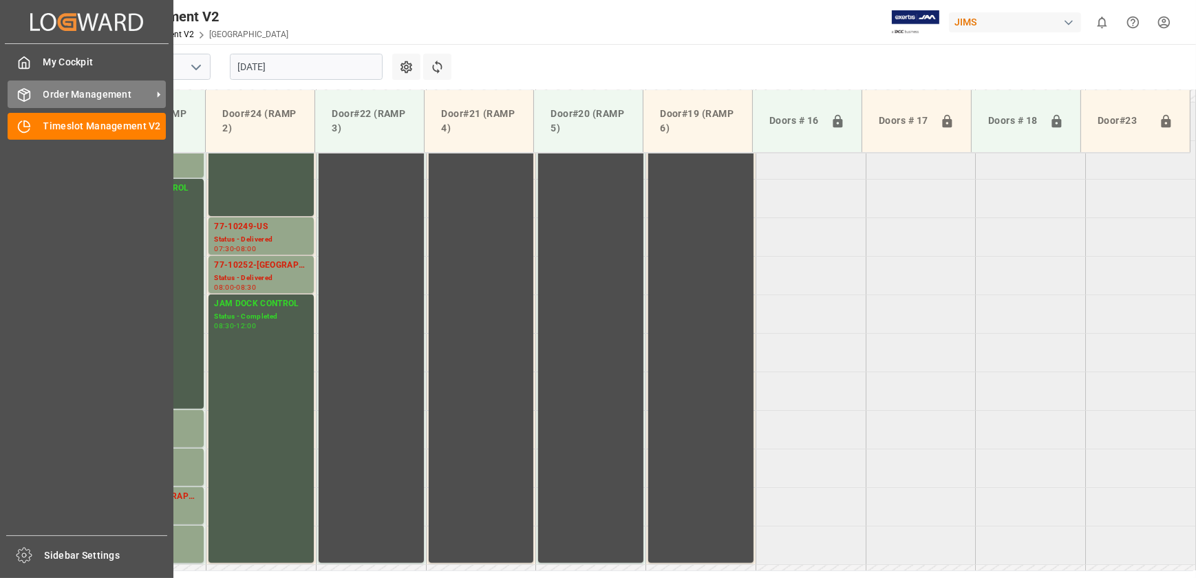
scroll to position [776, 0]
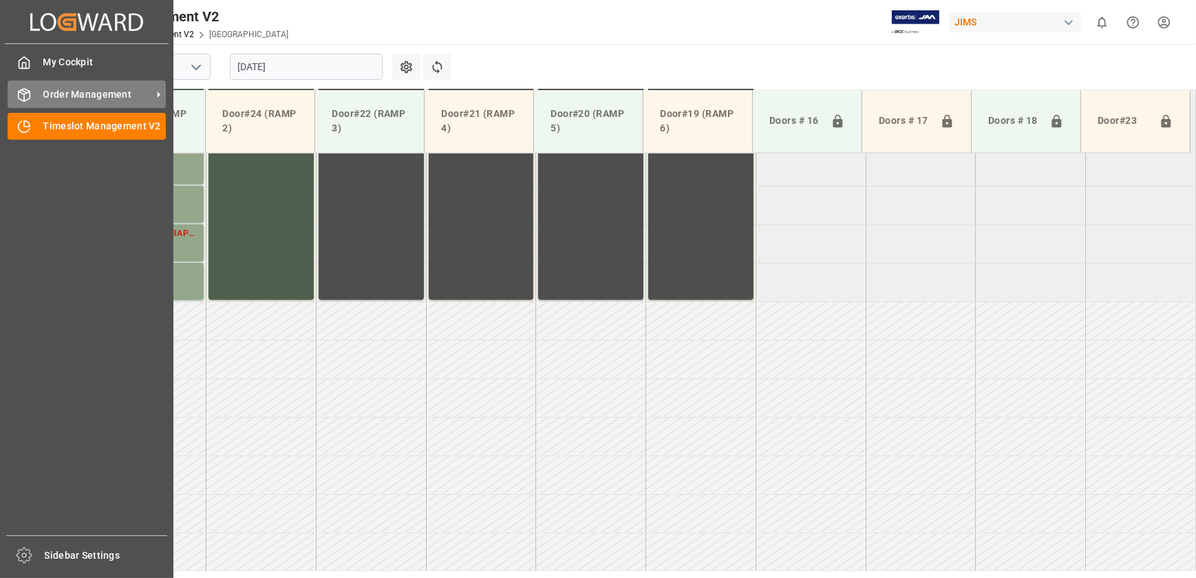
click at [102, 93] on span "Order Management" at bounding box center [97, 94] width 109 height 14
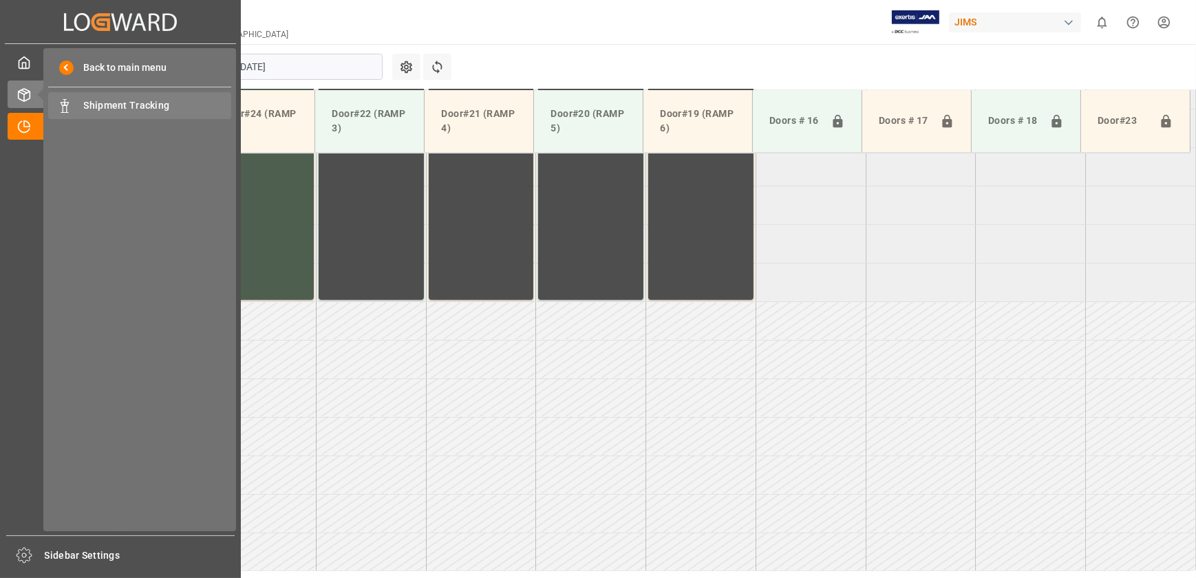
click at [142, 107] on span "Shipment Tracking" at bounding box center [158, 105] width 148 height 14
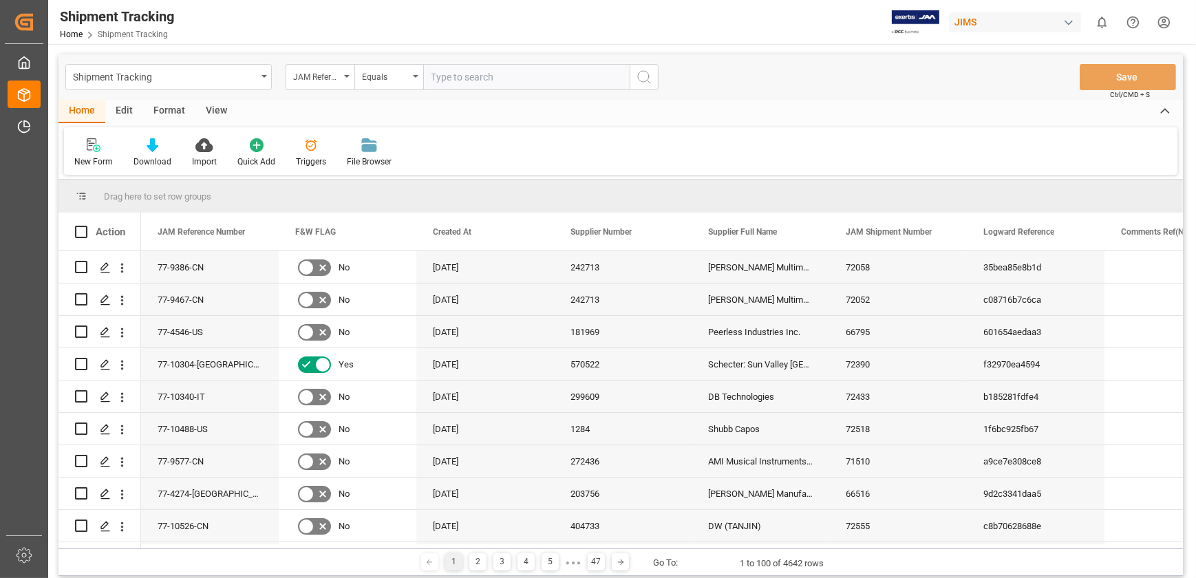
click at [491, 76] on input "text" at bounding box center [526, 77] width 206 height 26
click at [493, 78] on input "39182173" at bounding box center [526, 77] width 206 height 26
paste input "77-10372-FR"
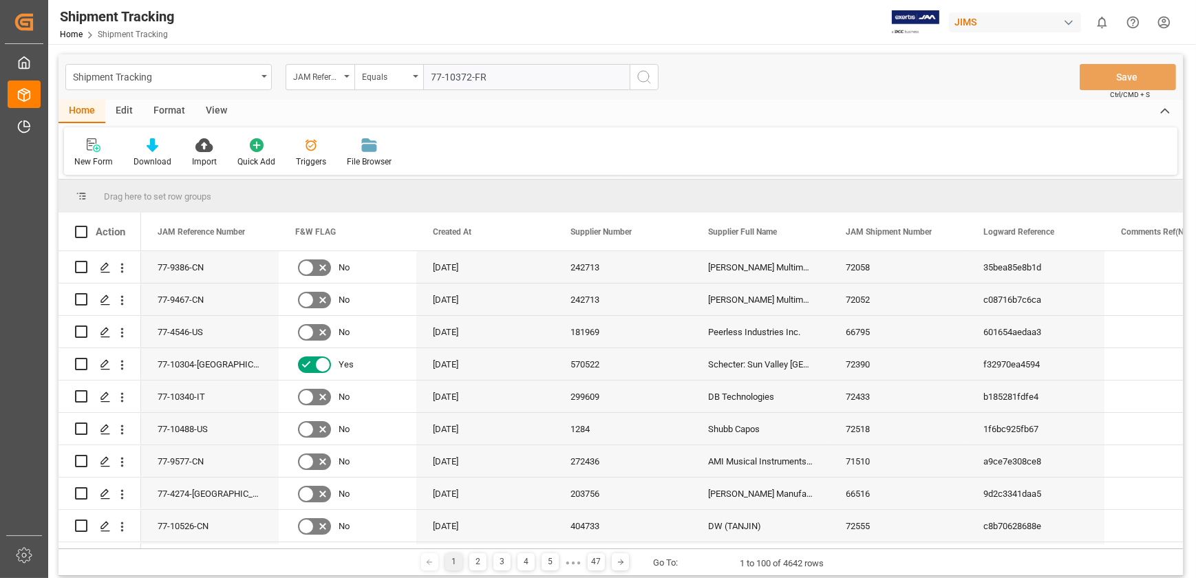
type input "77-10372-FR"
click at [645, 80] on icon "search button" at bounding box center [644, 77] width 17 height 17
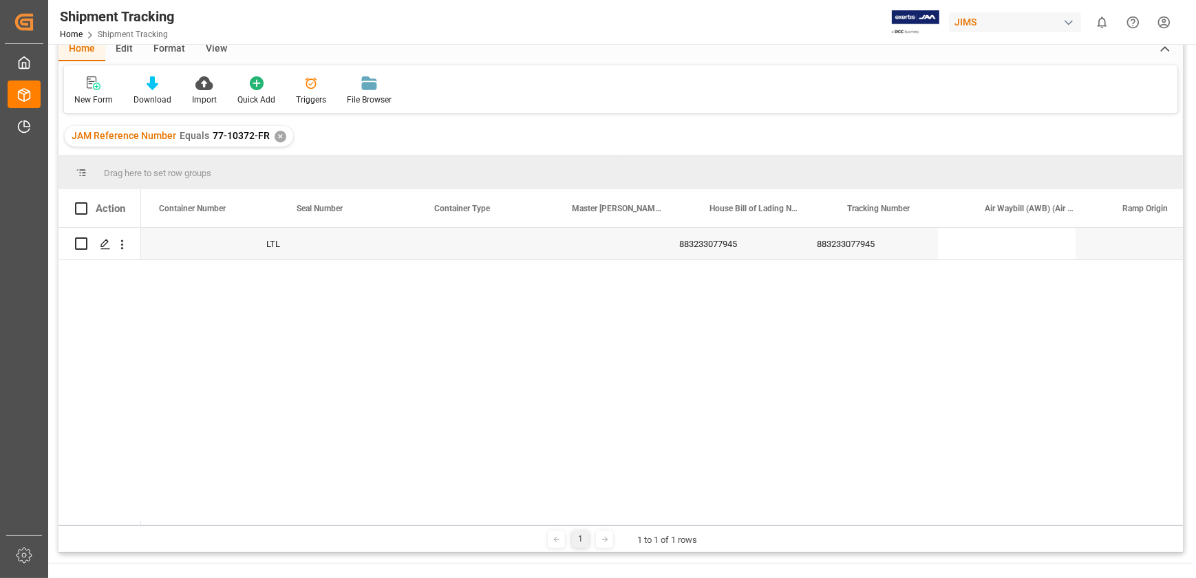
scroll to position [0, 2653]
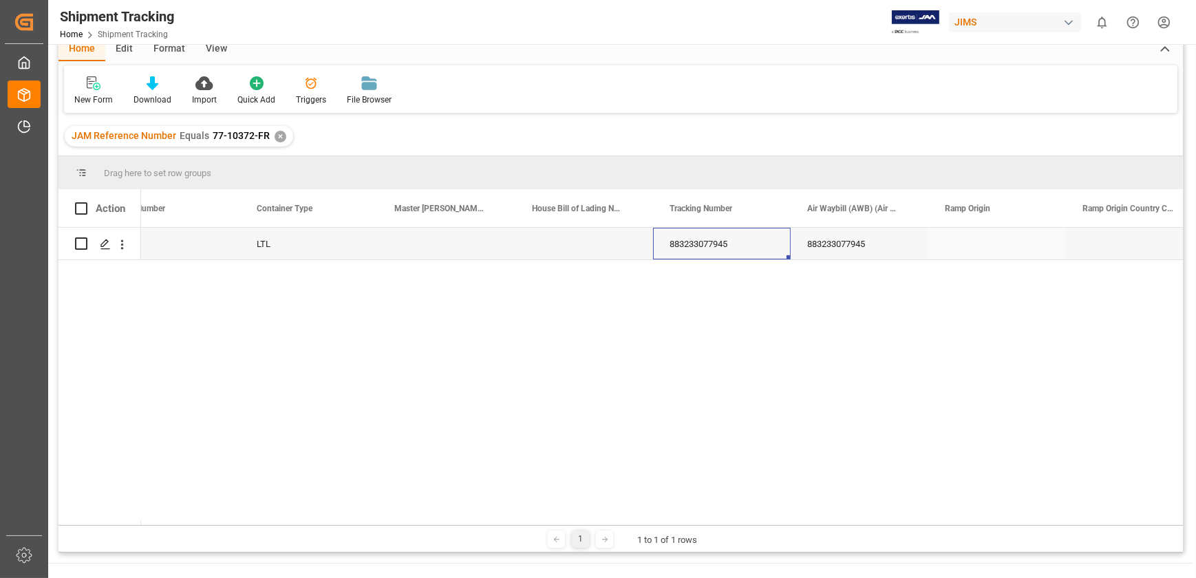
click at [682, 248] on div "883233077945" at bounding box center [722, 244] width 138 height 32
click at [684, 244] on div "883233077945" at bounding box center [722, 244] width 138 height 32
